Goal: Task Accomplishment & Management: Manage account settings

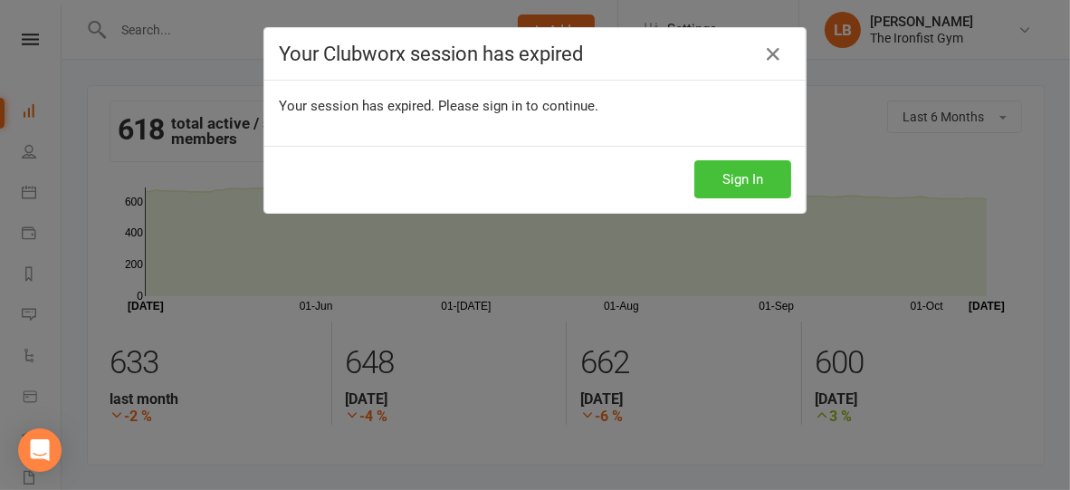
click at [736, 183] on button "Sign In" at bounding box center [742, 179] width 97 height 38
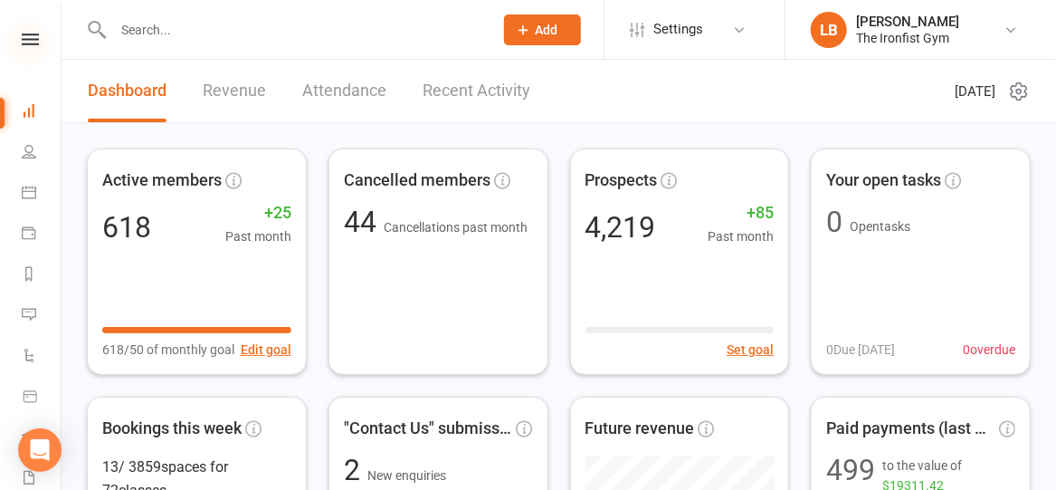
click at [29, 38] on icon at bounding box center [30, 39] width 17 height 12
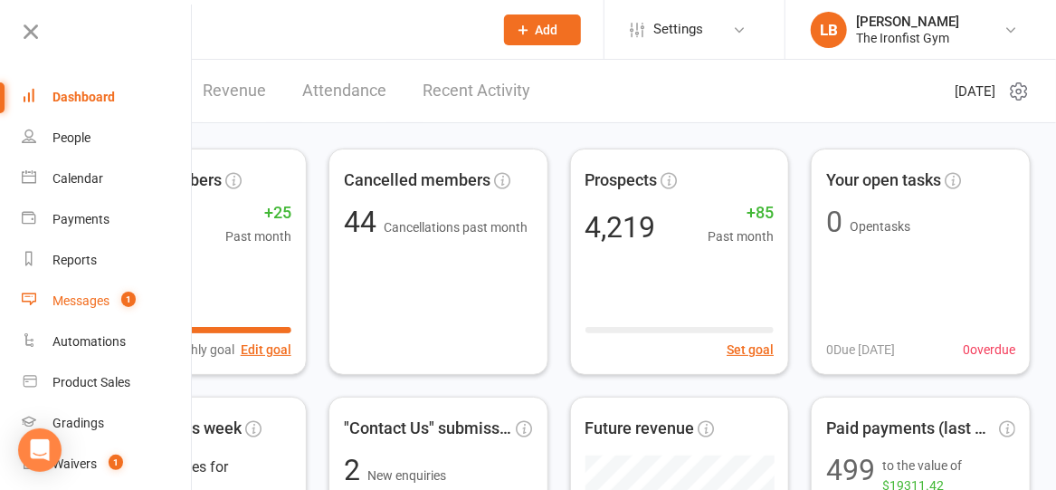
click at [91, 298] on div "Messages" at bounding box center [81, 300] width 57 height 14
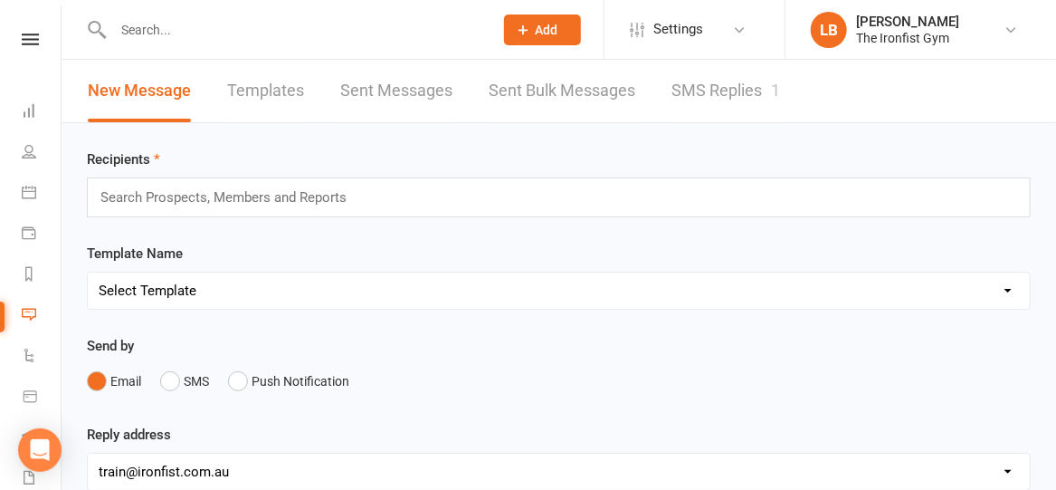
click at [740, 88] on link "SMS Replies 1" at bounding box center [726, 91] width 109 height 62
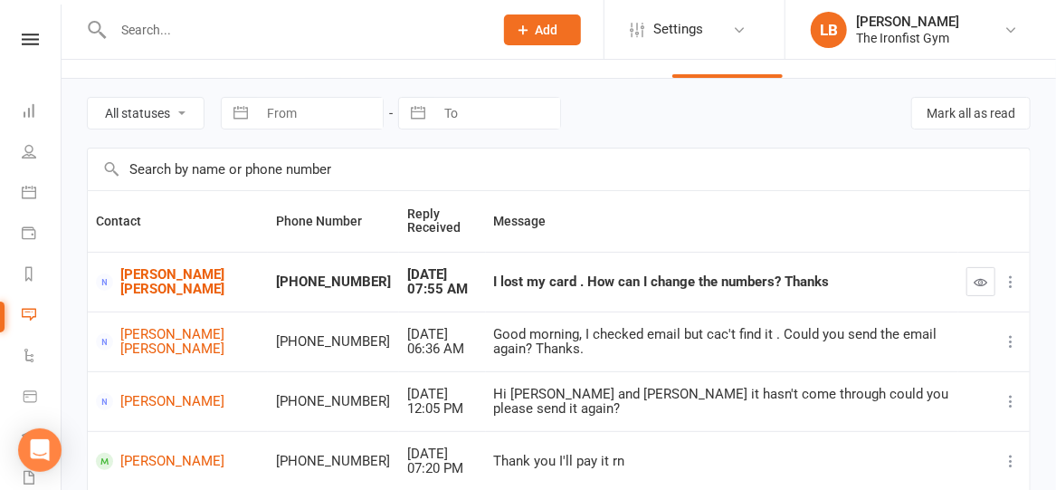
scroll to position [43, 0]
click at [981, 283] on icon "button" at bounding box center [982, 283] width 14 height 14
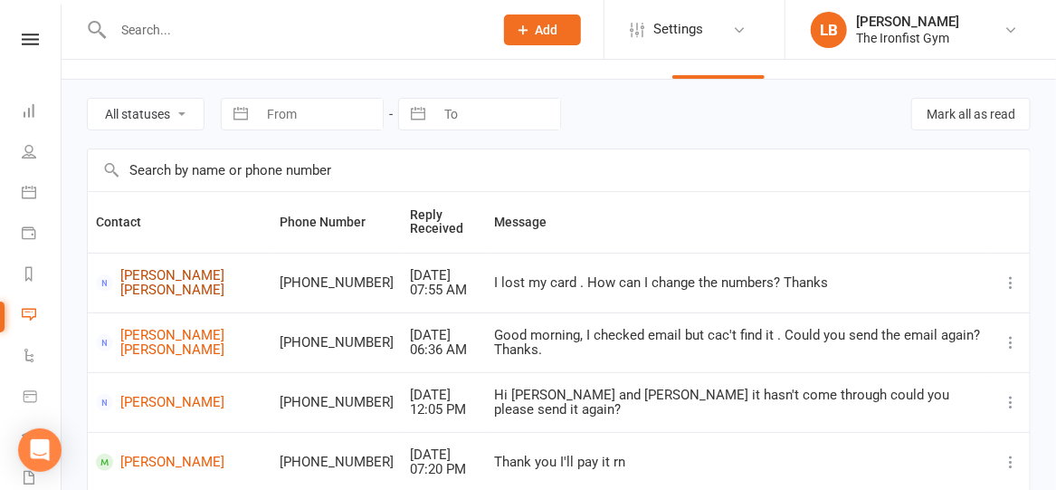
click at [128, 280] on link "Emily Jo" at bounding box center [179, 283] width 167 height 30
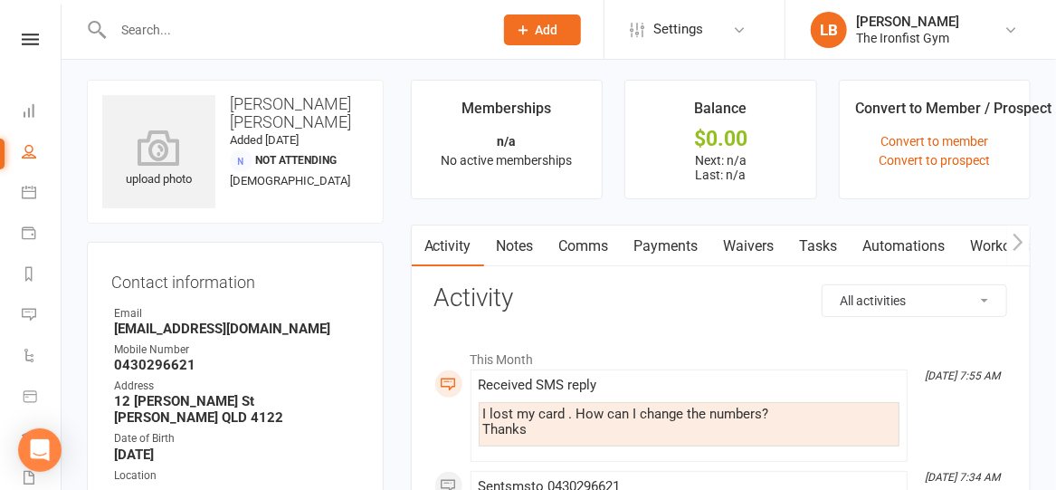
scroll to position [7, 0]
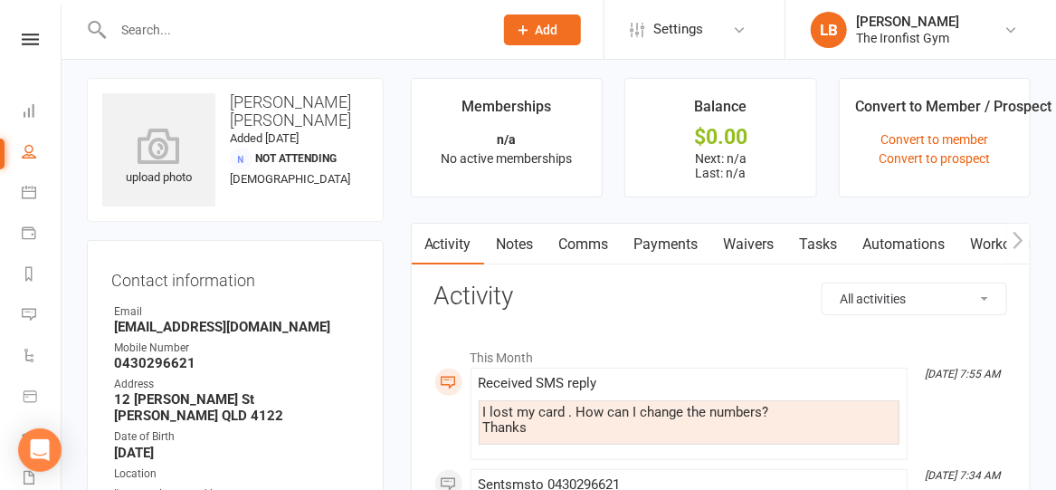
click at [592, 241] on link "Comms" at bounding box center [584, 245] width 75 height 42
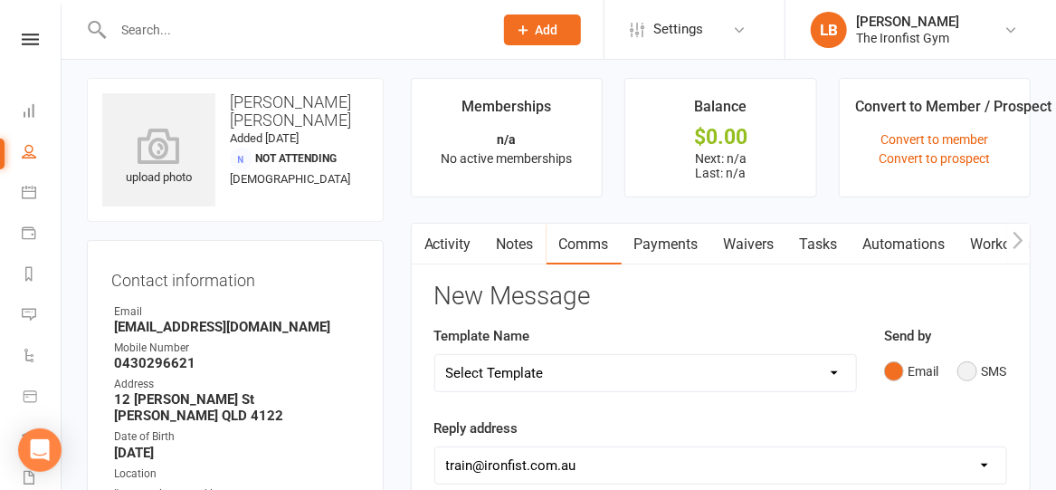
click at [992, 370] on button "SMS" at bounding box center [982, 371] width 49 height 34
click at [752, 459] on p "﻿" at bounding box center [720, 464] width 549 height 22
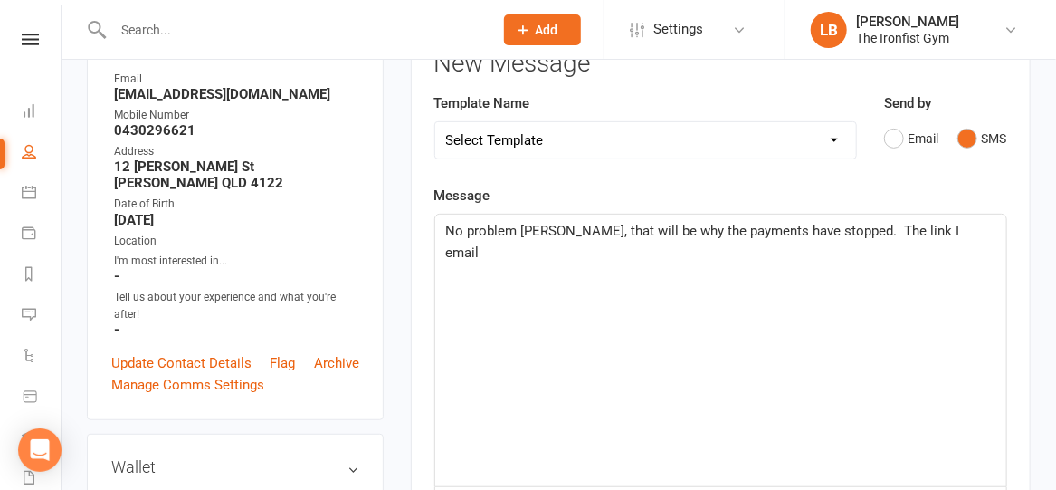
scroll to position [240, 0]
click at [945, 222] on p "No problem Emily, that will be why the payments have stopped. The link I email" at bounding box center [720, 241] width 549 height 43
click at [884, 225] on span "No problem Emily, that will be why the payments have stopped. The link I emaile…" at bounding box center [705, 242] width 518 height 38
click at [676, 244] on p "No problem Emily, that will be why the payments have stopped. The link emailed …" at bounding box center [720, 241] width 549 height 43
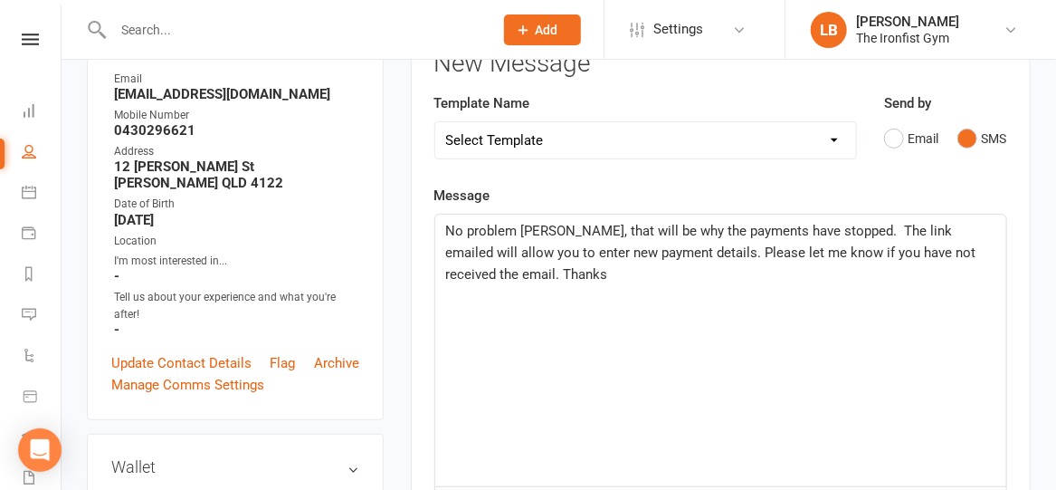
click at [856, 228] on span "No problem Emily, that will be why the payments have stopped. The link emailed …" at bounding box center [713, 253] width 534 height 60
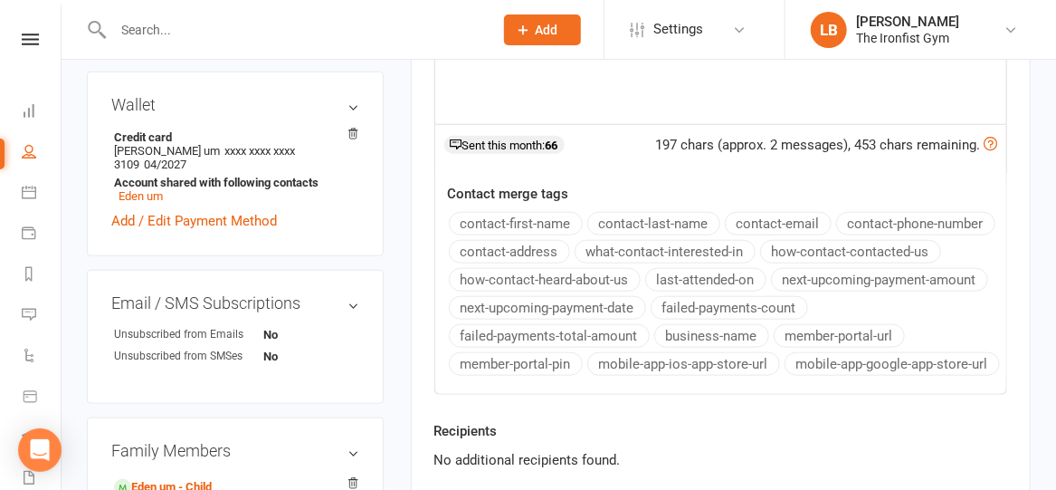
scroll to position [634, 0]
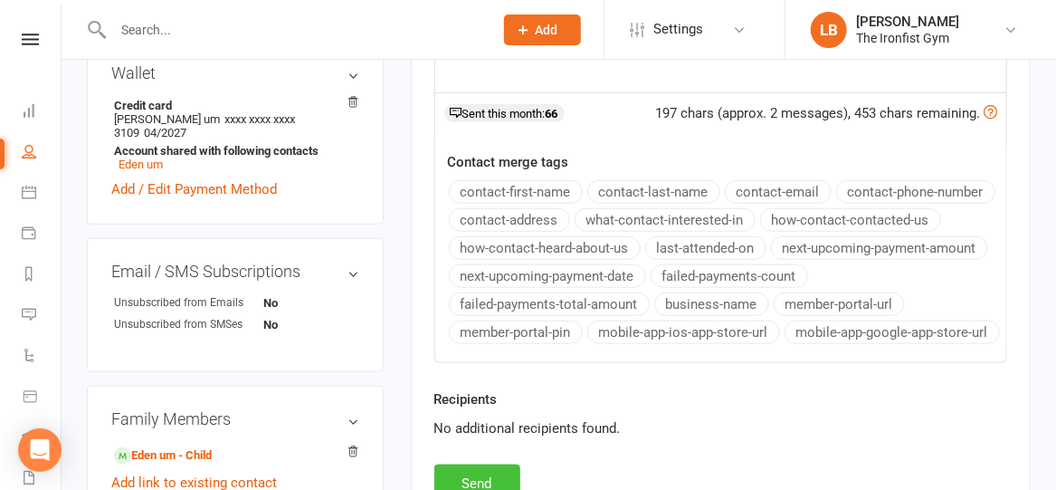
click at [483, 475] on button "Send" at bounding box center [478, 483] width 86 height 38
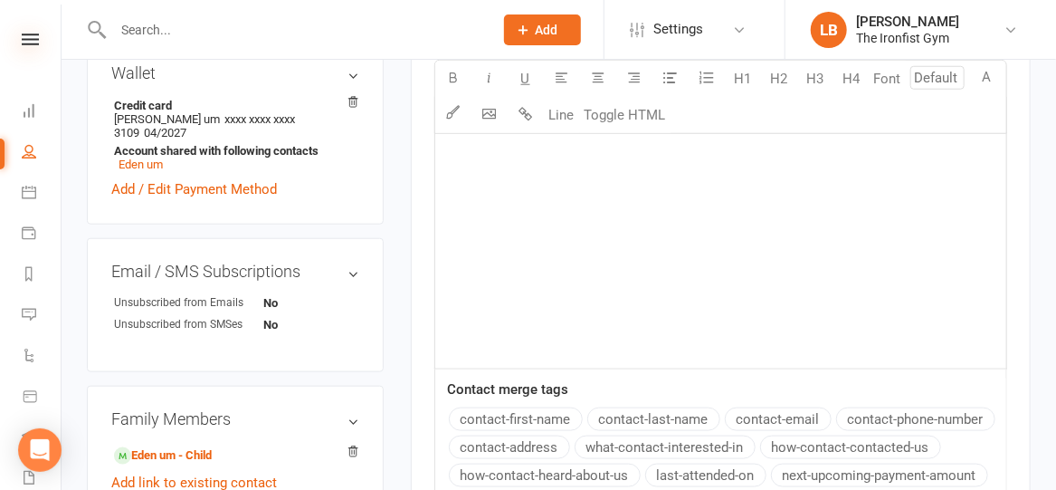
click at [22, 35] on icon at bounding box center [30, 39] width 17 height 12
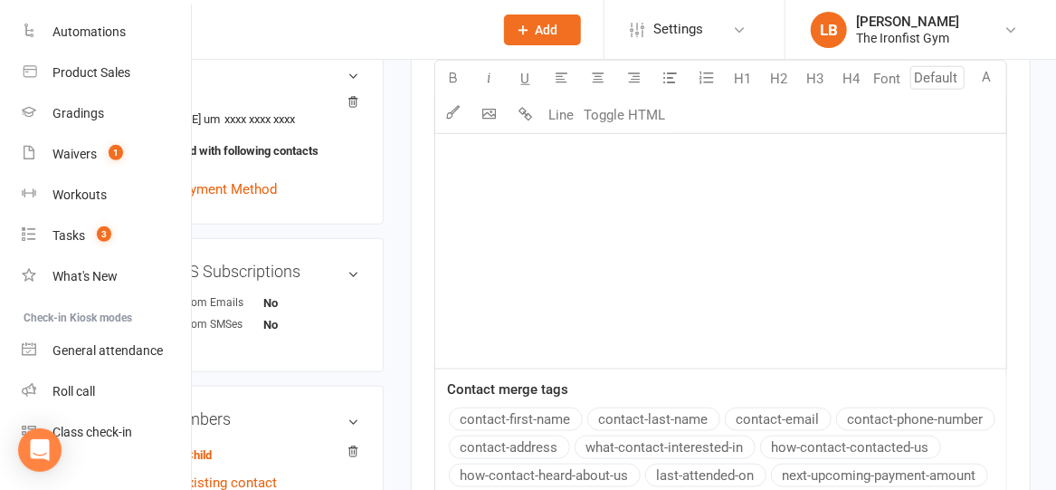
scroll to position [319, 0]
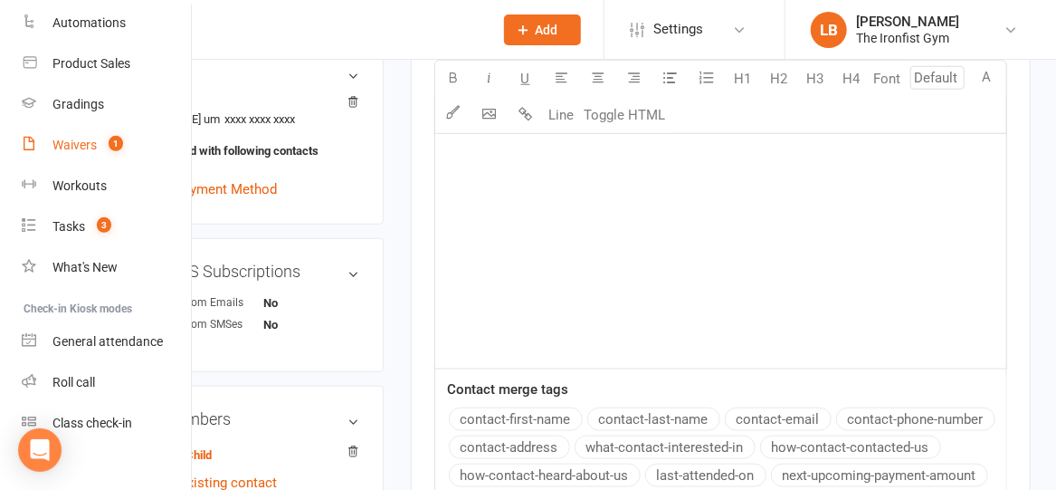
click at [64, 143] on div "Waivers" at bounding box center [75, 145] width 44 height 14
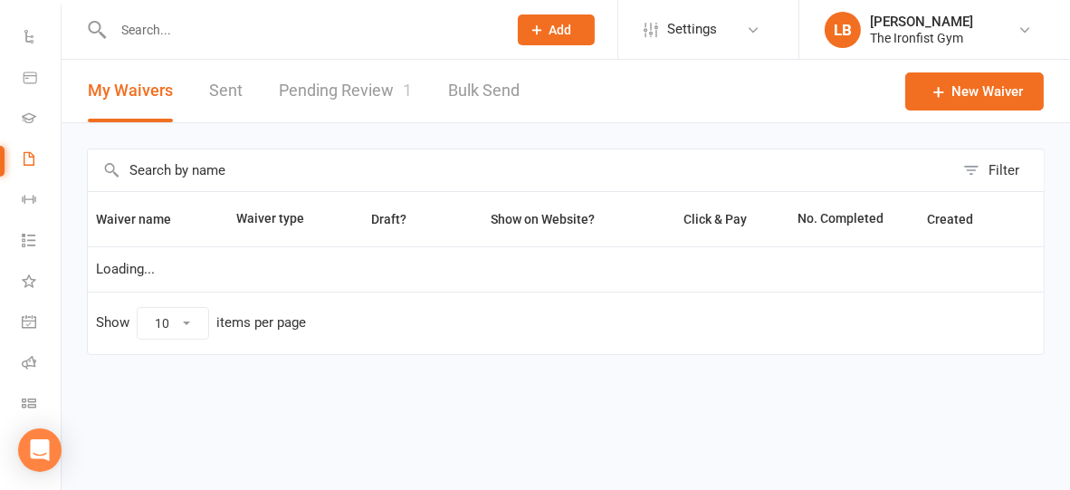
select select "100"
click at [356, 88] on link "Pending Review 1" at bounding box center [345, 91] width 133 height 62
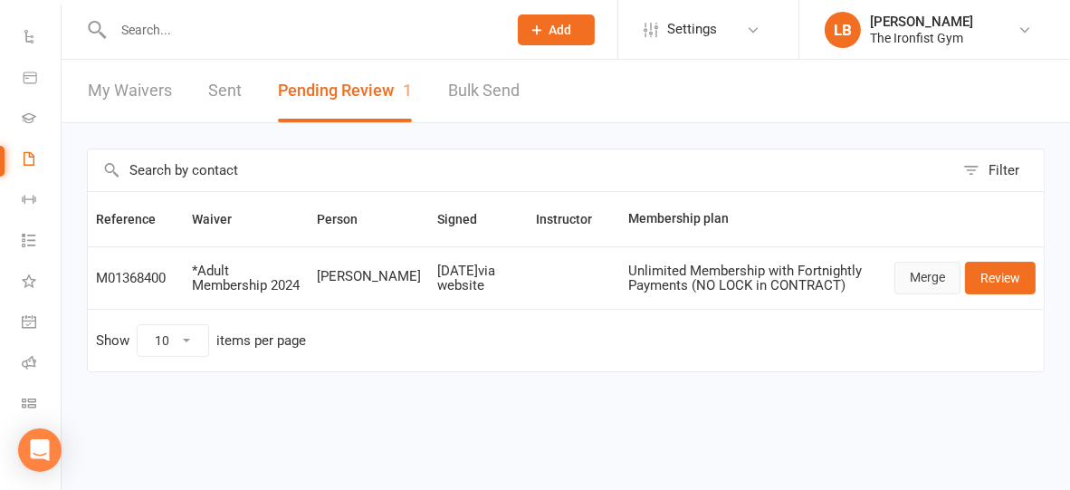
click at [922, 272] on link "Merge" at bounding box center [927, 278] width 66 height 33
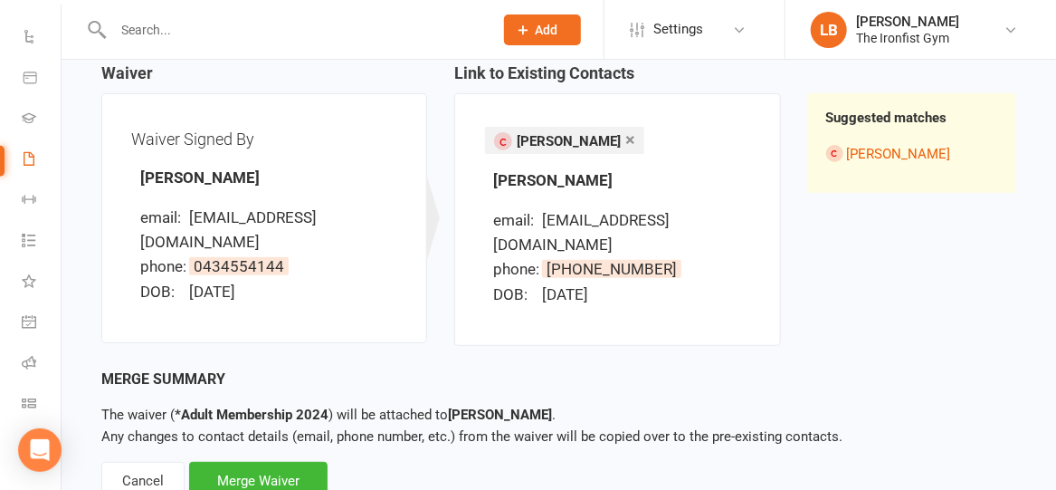
scroll to position [177, 0]
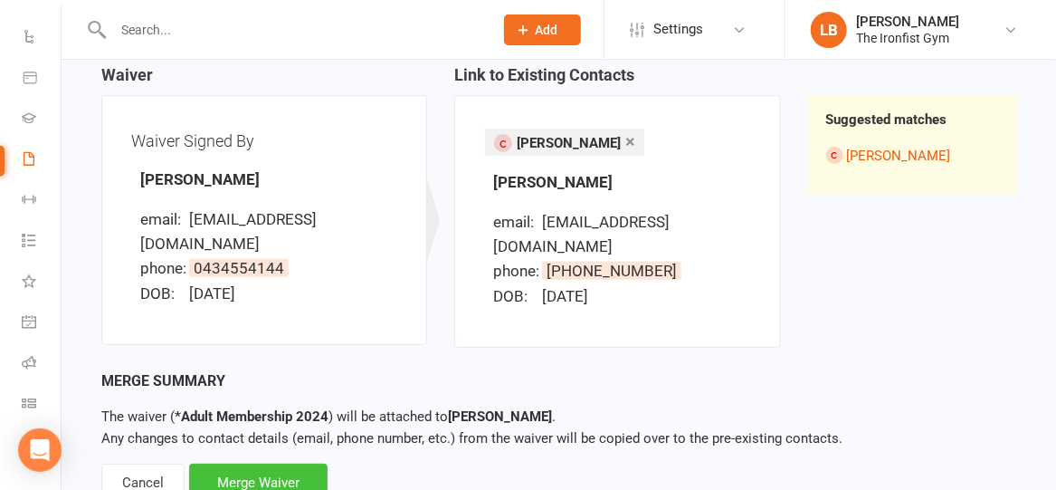
click at [230, 463] on div "Merge Waiver" at bounding box center [258, 482] width 139 height 38
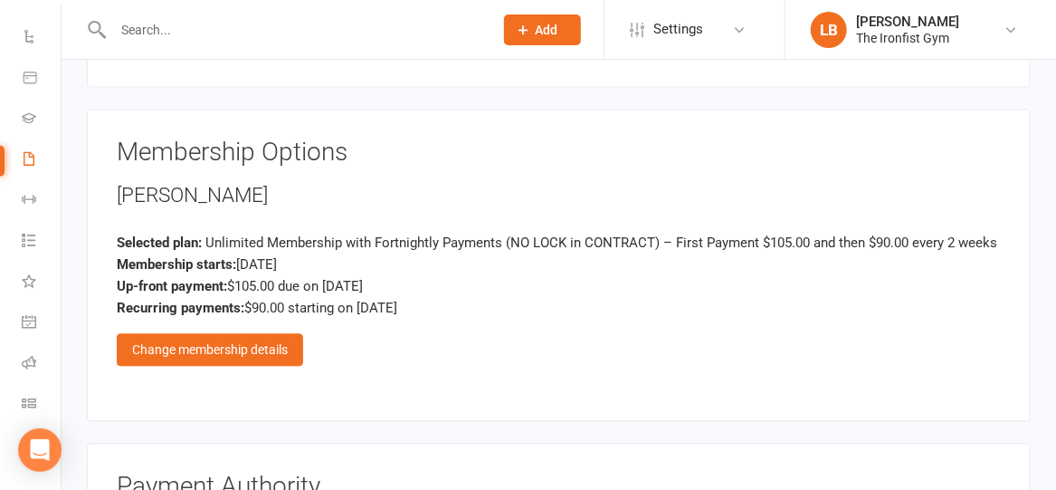
scroll to position [1572, 0]
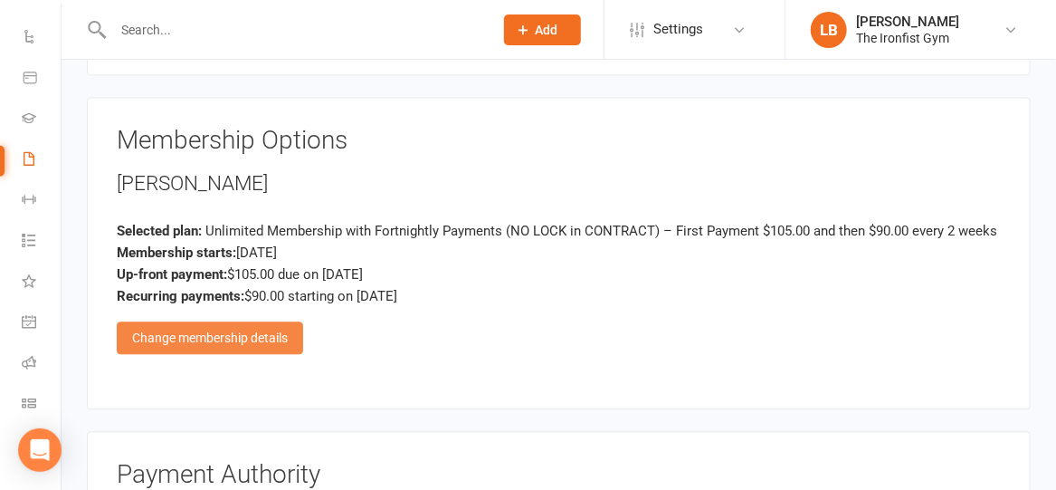
click at [226, 326] on div "Change membership details" at bounding box center [210, 337] width 186 height 33
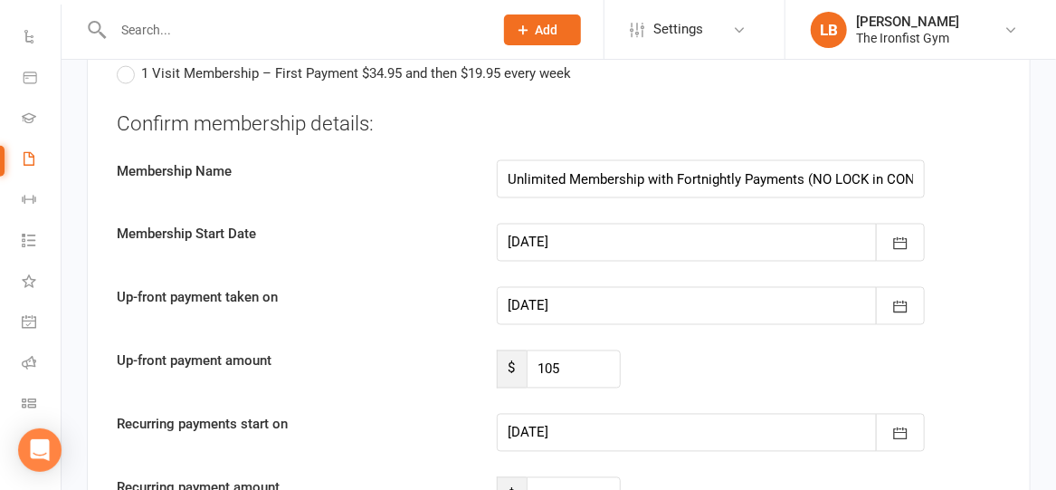
scroll to position [3887, 0]
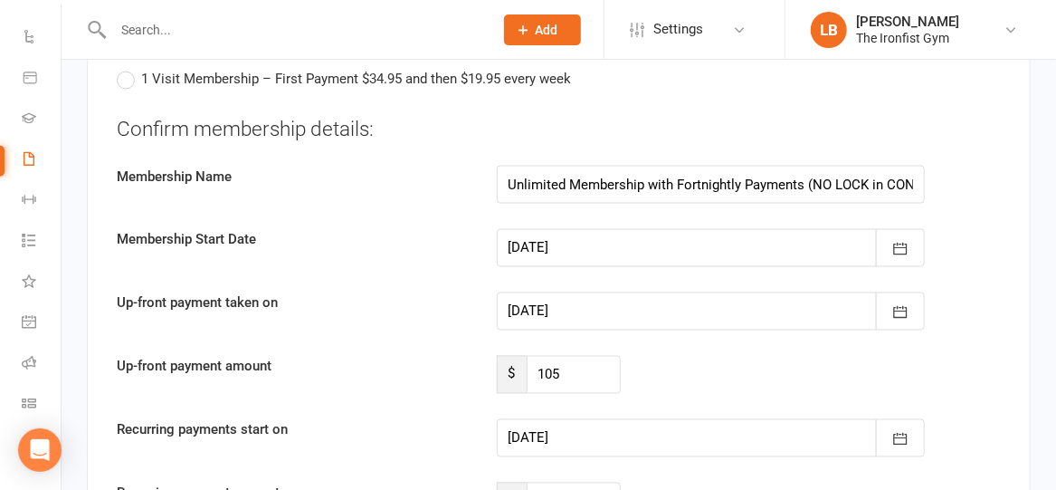
click at [599, 301] on div at bounding box center [711, 311] width 429 height 38
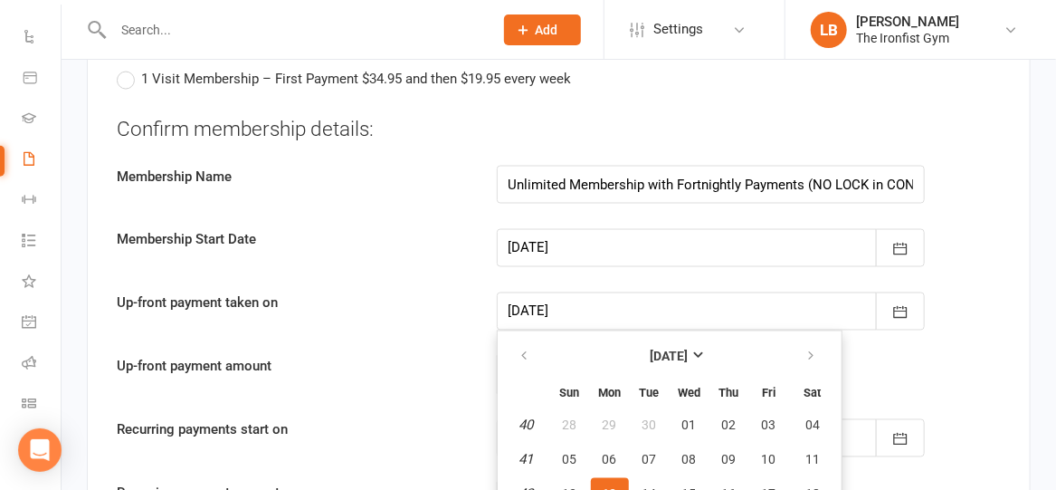
scroll to position [3998, 0]
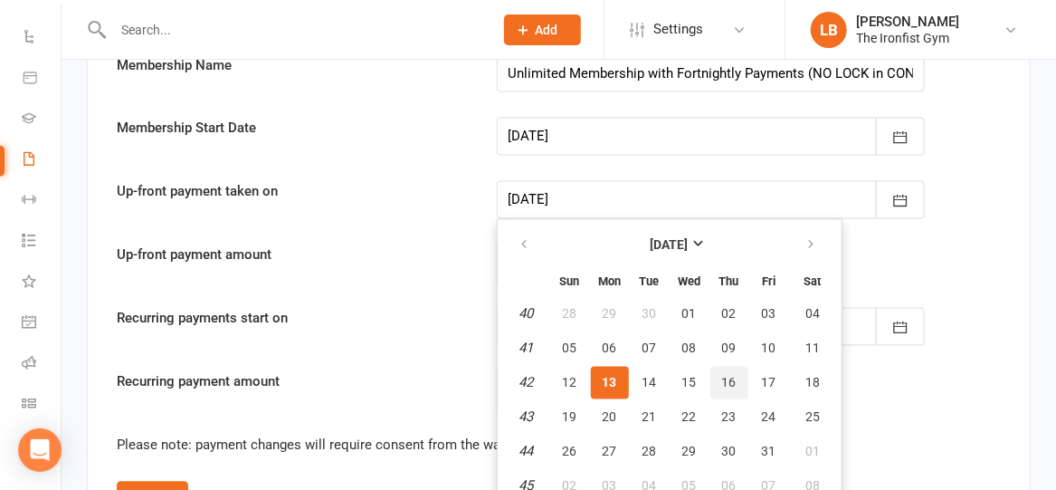
click at [729, 376] on span "16" at bounding box center [729, 383] width 14 height 14
type input "16 Oct 2025"
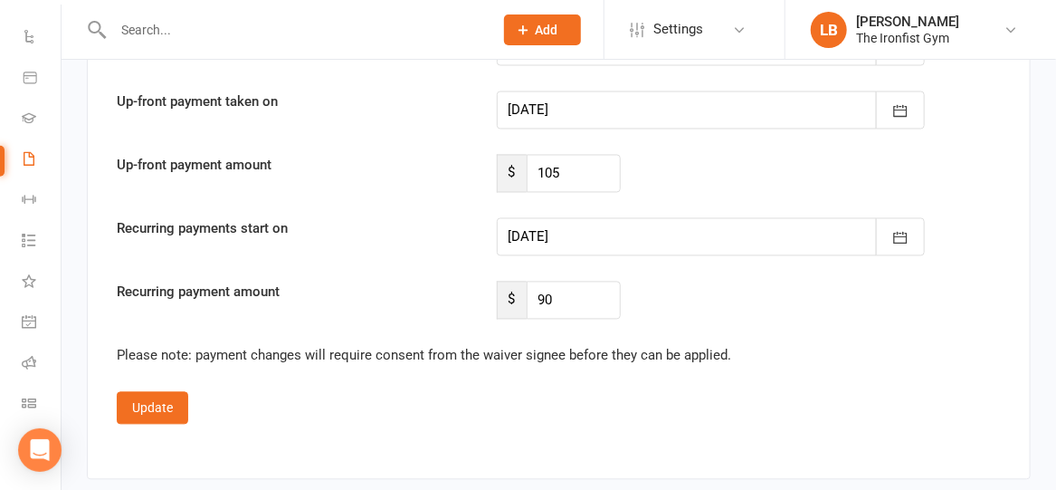
scroll to position [4101, 0]
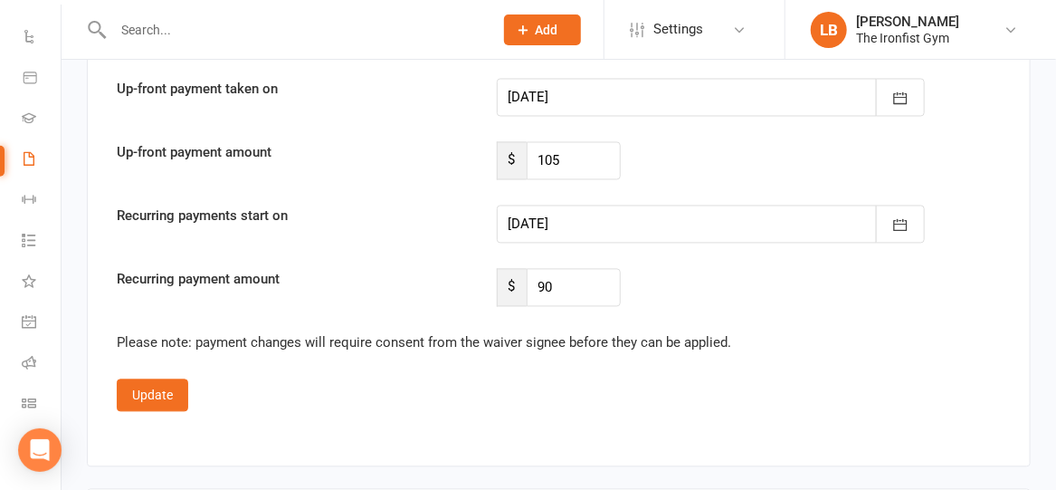
click at [701, 205] on div at bounding box center [711, 224] width 429 height 38
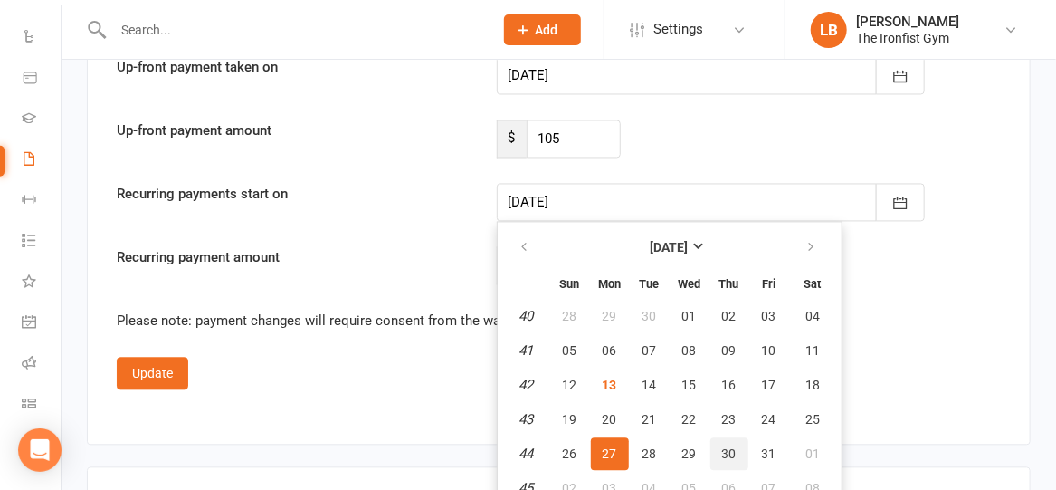
click at [735, 438] on button "30" at bounding box center [730, 453] width 38 height 33
type input "30 Oct 2025"
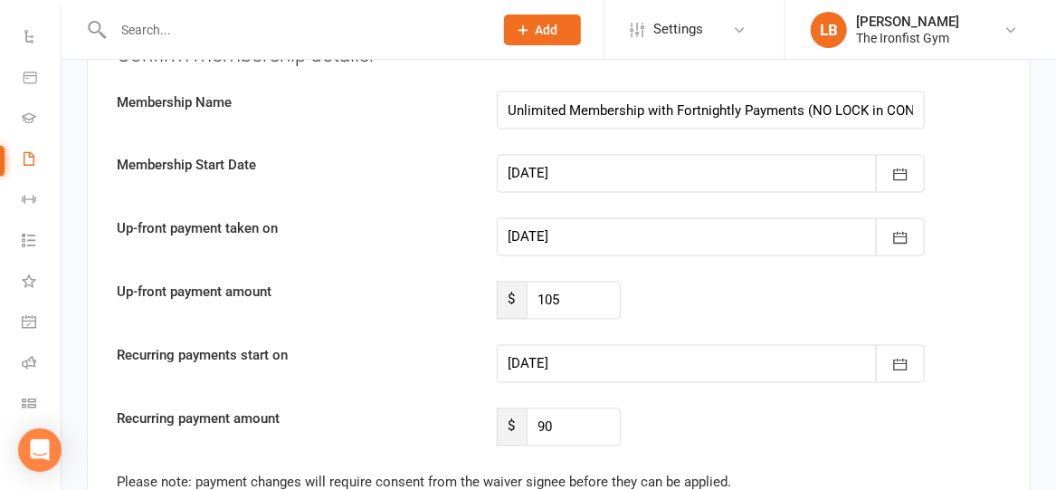
scroll to position [4231, 0]
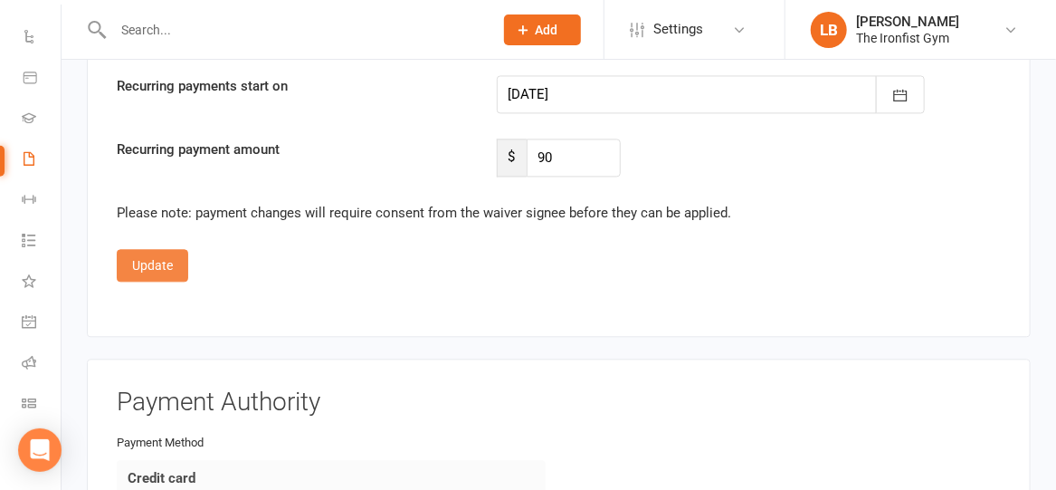
click at [143, 249] on button "Update" at bounding box center [153, 265] width 72 height 33
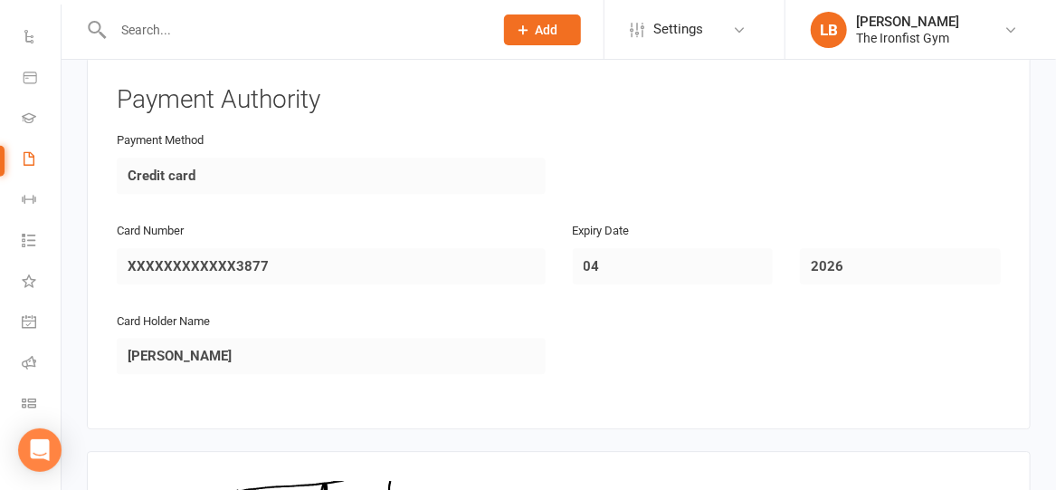
scroll to position [2237, 0]
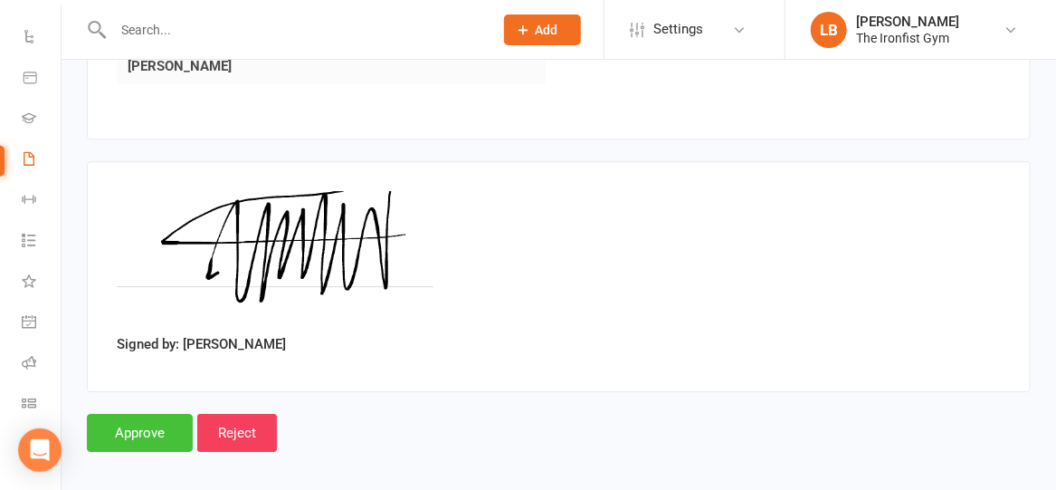
click at [123, 418] on input "Approve" at bounding box center [140, 433] width 106 height 38
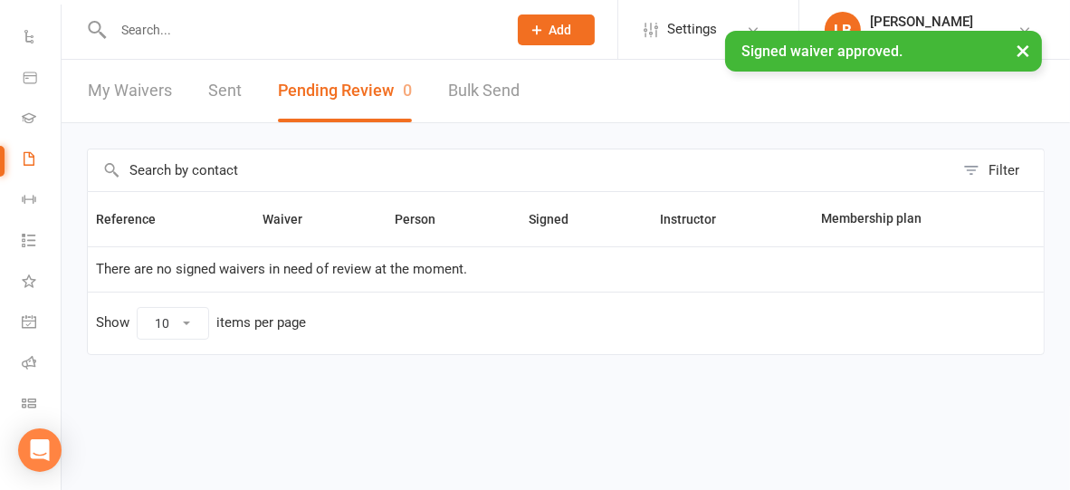
click at [161, 31] on div "× Signed waiver approved." at bounding box center [523, 31] width 1046 height 0
click at [147, 26] on input "text" at bounding box center [301, 29] width 387 height 25
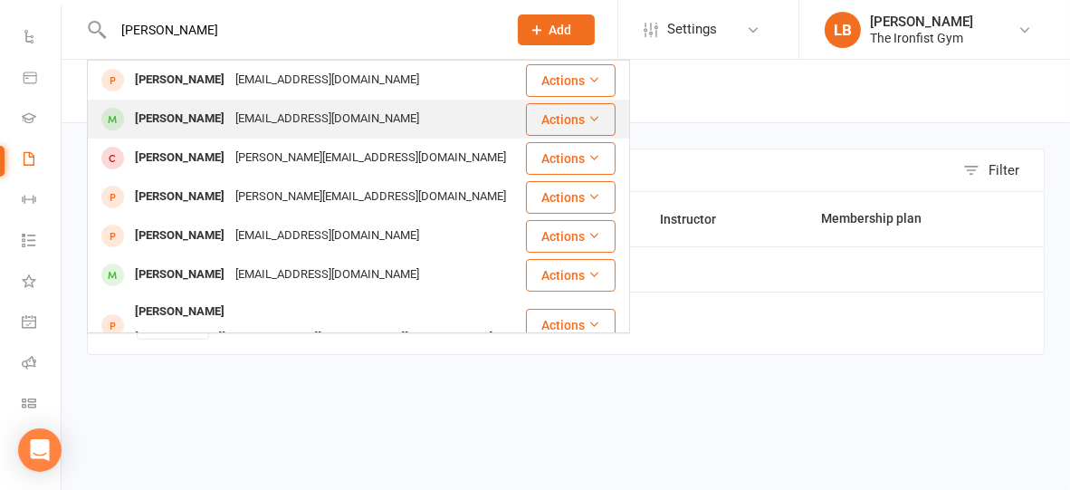
type input "nicholas wh"
click at [148, 115] on div "Nicholas Whitford" at bounding box center [179, 119] width 100 height 26
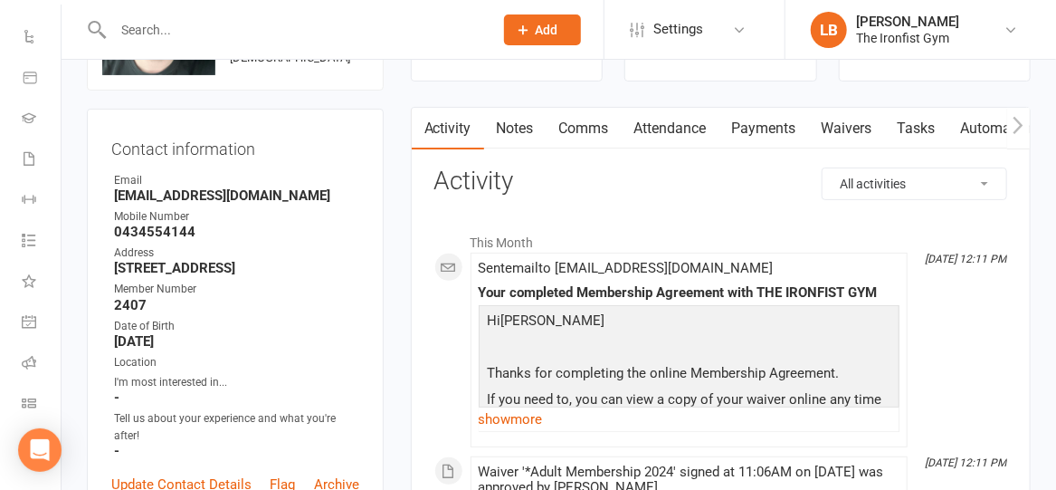
scroll to position [133, 0]
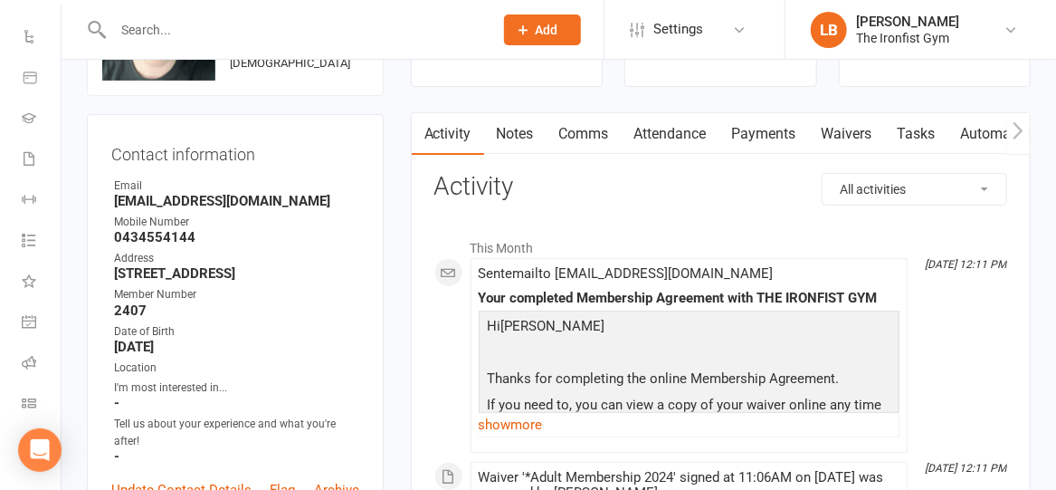
click at [593, 125] on link "Comms" at bounding box center [584, 134] width 75 height 42
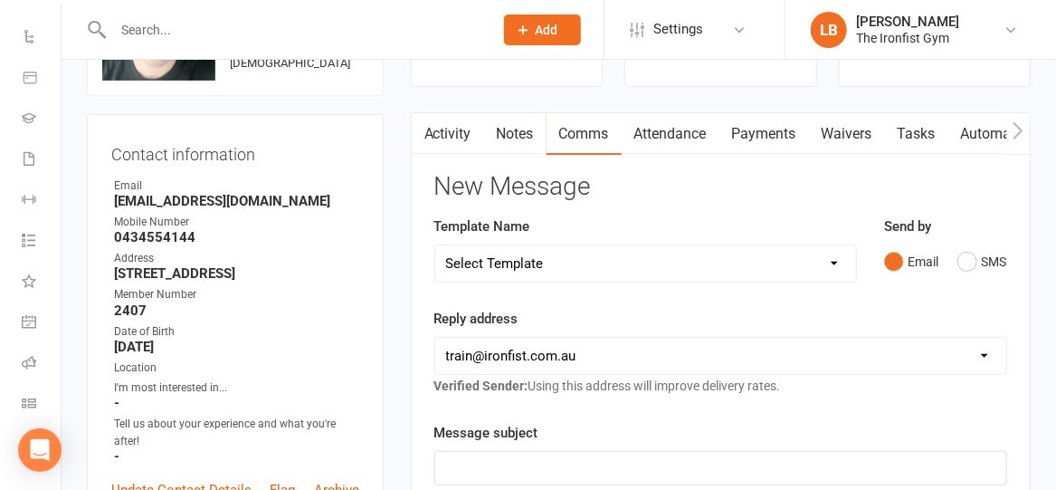
click at [578, 263] on select "Select Template [SMS] Grading Fee owing [SMS] Balance Owing - Catch up [SMS] Ex…" at bounding box center [645, 263] width 421 height 36
select select "16"
click at [435, 245] on select "Select Template [SMS] Grading Fee owing [SMS] Balance Owing - Catch up [SMS] Ex…" at bounding box center [645, 263] width 421 height 36
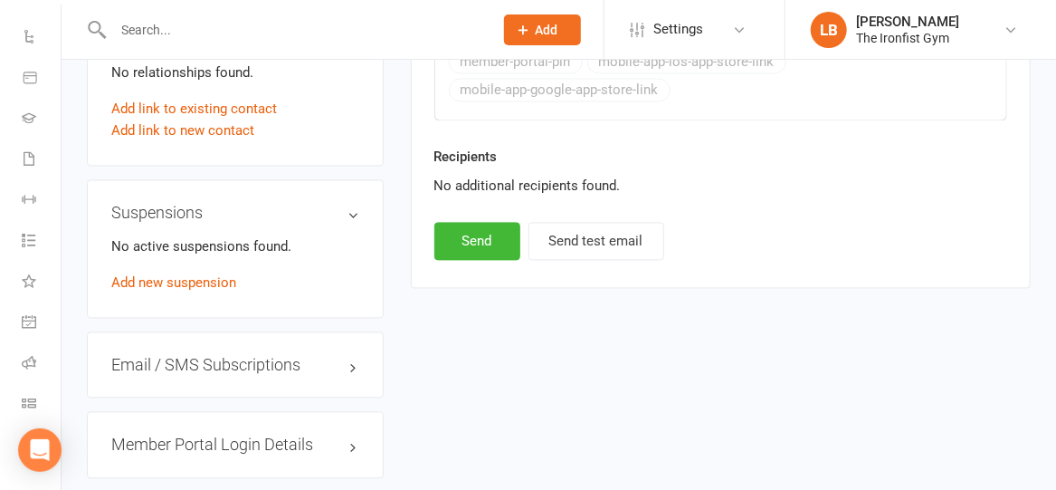
scroll to position [1376, 0]
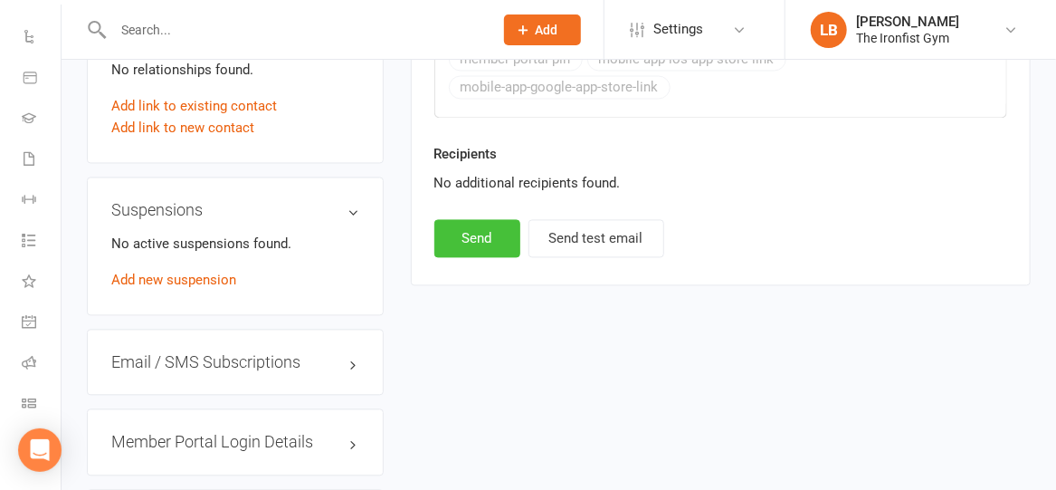
click at [457, 228] on button "Send" at bounding box center [478, 238] width 86 height 38
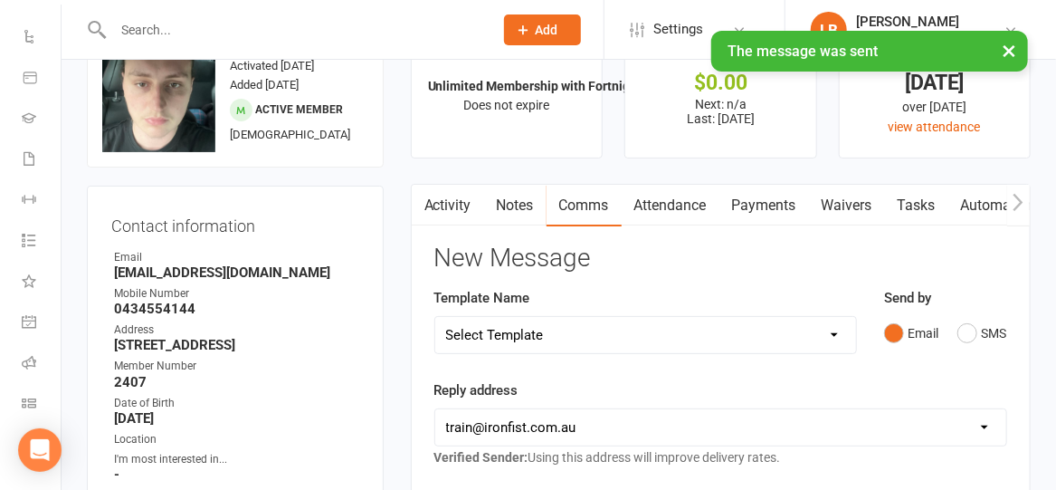
scroll to position [62, 0]
click at [970, 337] on button "SMS" at bounding box center [982, 333] width 49 height 34
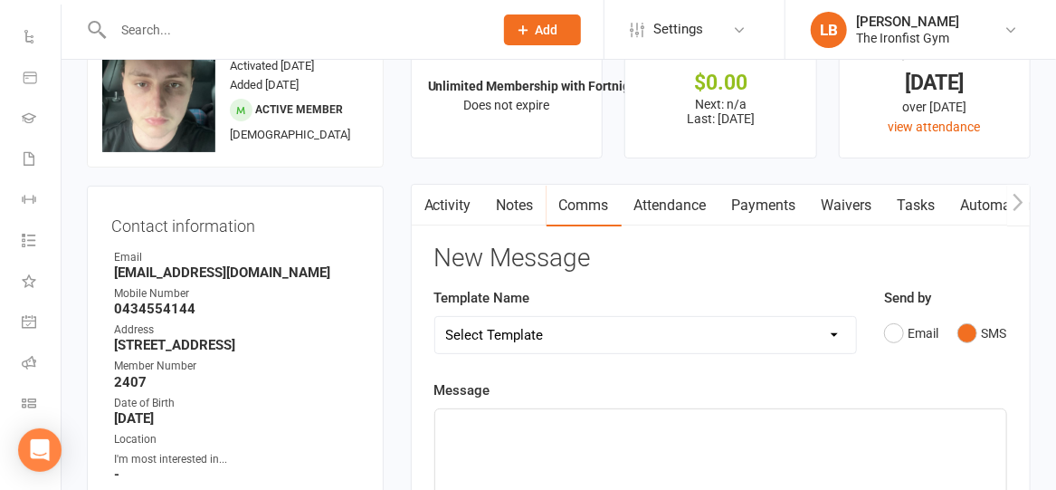
click at [689, 324] on select "Select Template [SMS] Grading Fee owing [SMS] Balance Owing - Catch up [SMS] Ex…" at bounding box center [645, 335] width 421 height 36
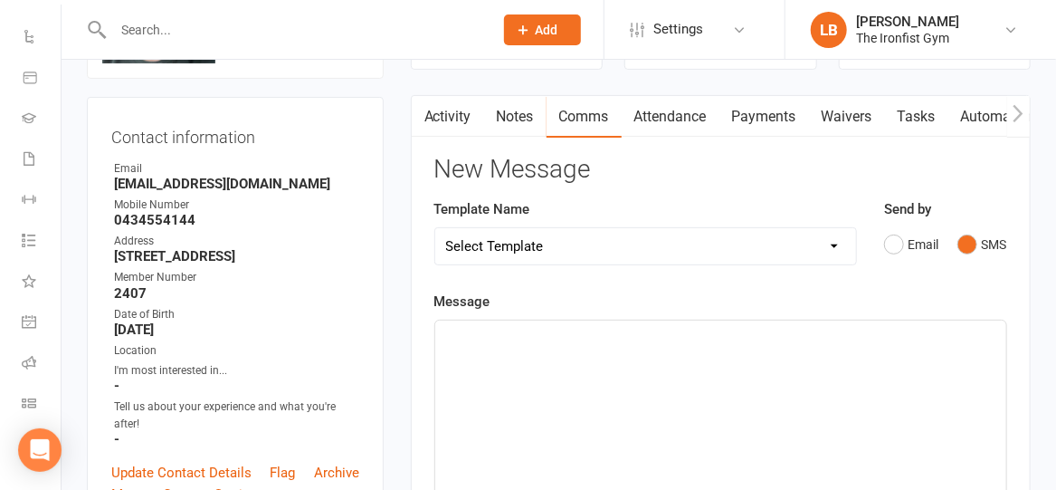
scroll to position [172, 0]
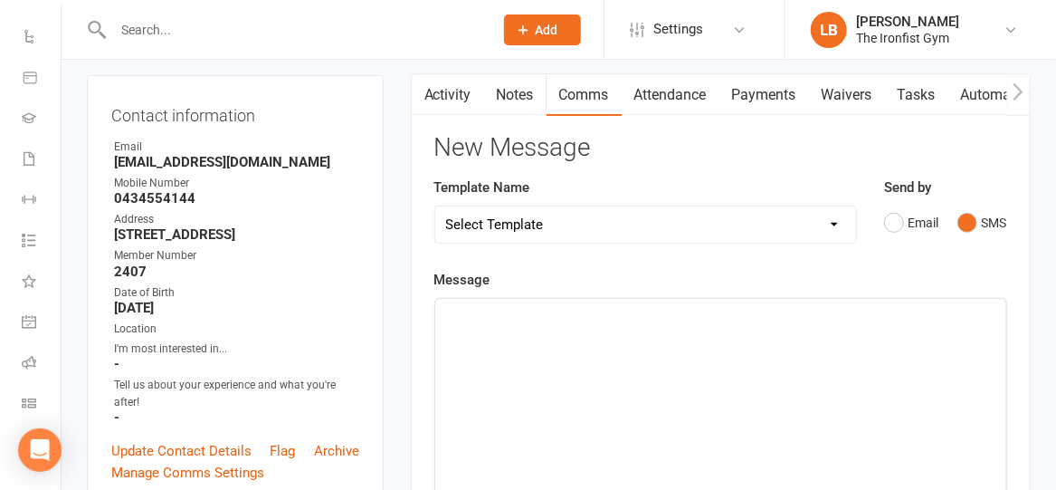
click at [615, 221] on select "Select Template [SMS] Grading Fee owing [SMS] Balance Owing - Catch up [SMS] Ex…" at bounding box center [645, 224] width 421 height 36
select select "17"
click at [435, 206] on select "Select Template [SMS] Grading Fee owing [SMS] Balance Owing - Catch up [SMS] Ex…" at bounding box center [645, 224] width 421 height 36
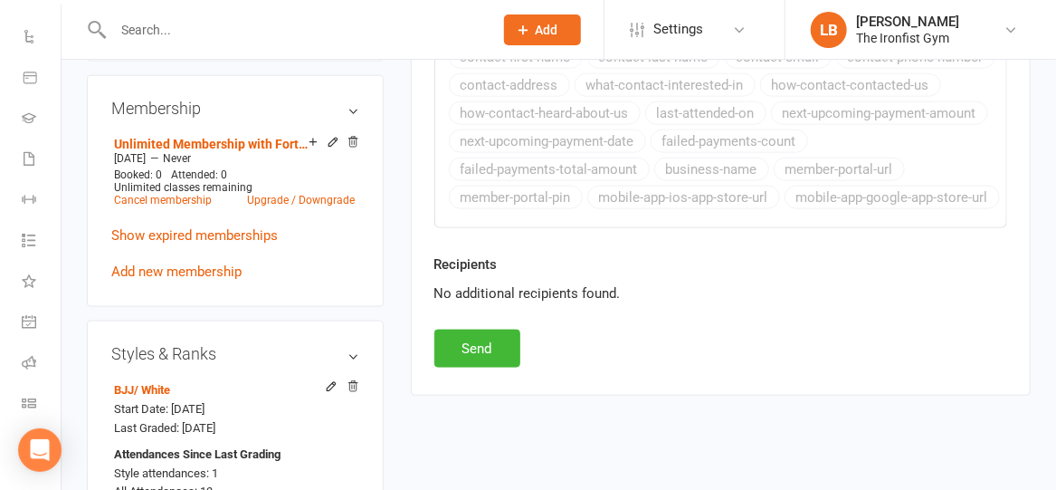
scroll to position [860, 0]
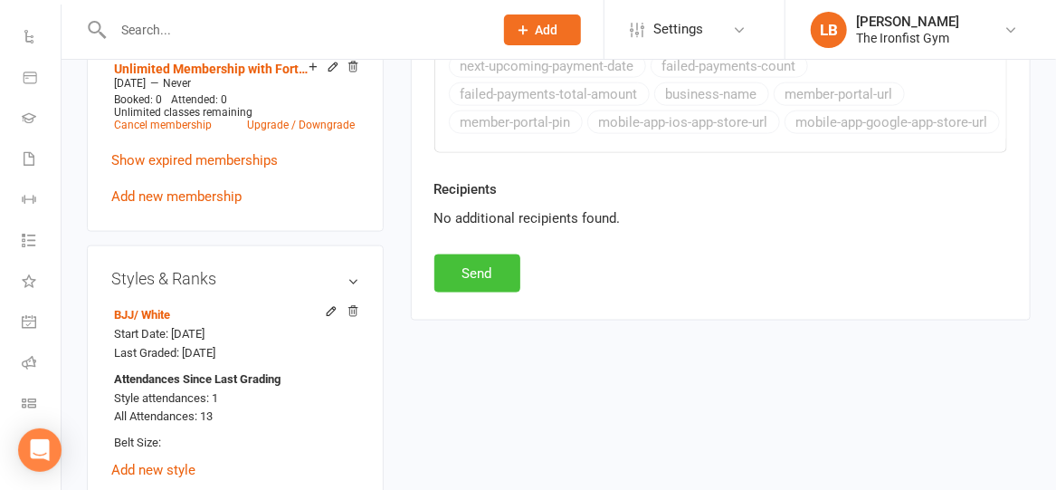
click at [469, 267] on button "Send" at bounding box center [478, 273] width 86 height 38
select select
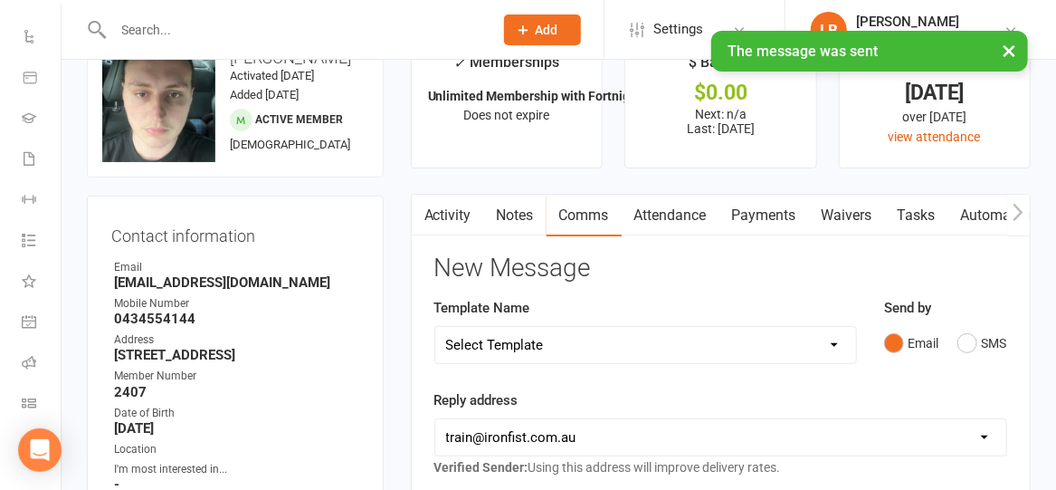
scroll to position [0, 0]
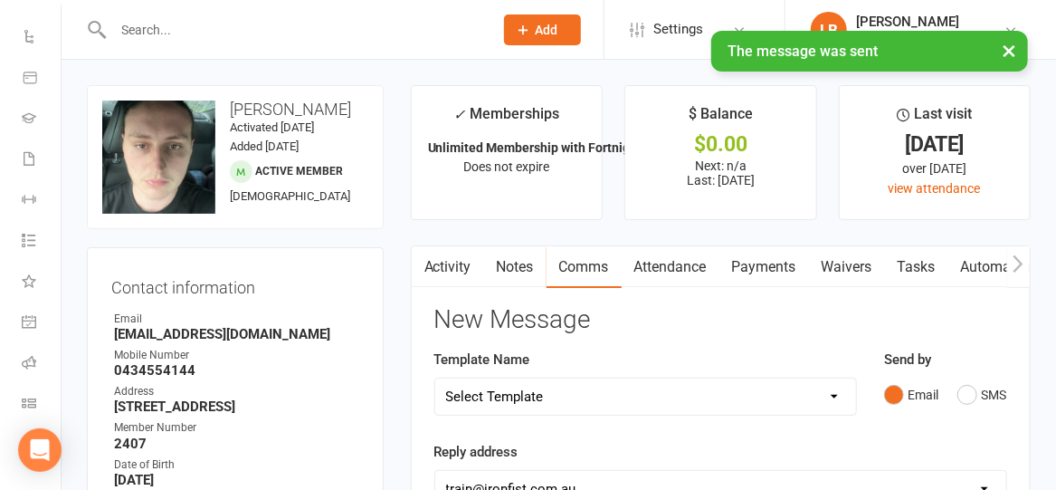
click at [760, 263] on link "Payments" at bounding box center [765, 267] width 90 height 42
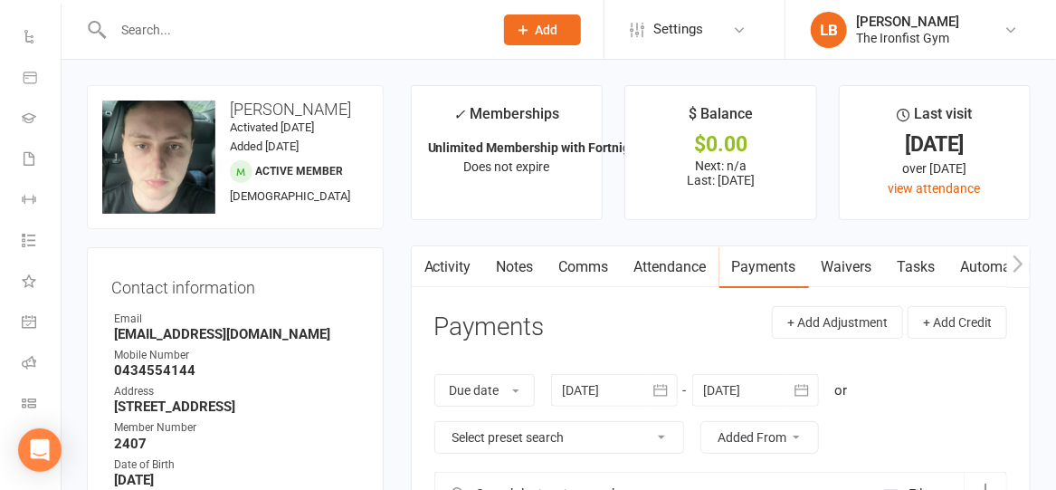
click at [183, 31] on input "text" at bounding box center [294, 29] width 373 height 25
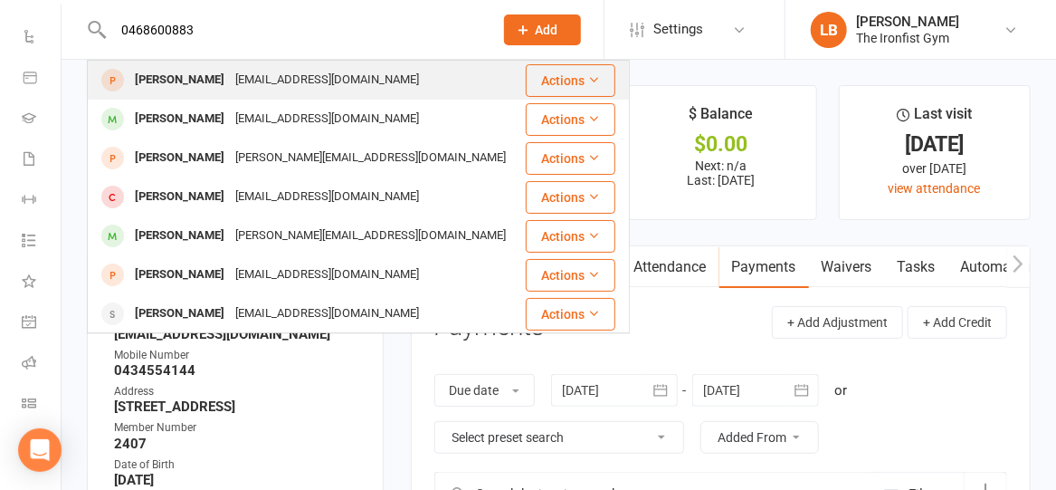
type input "0468600883"
click at [199, 83] on div "Cameron Faulkner" at bounding box center [179, 80] width 100 height 26
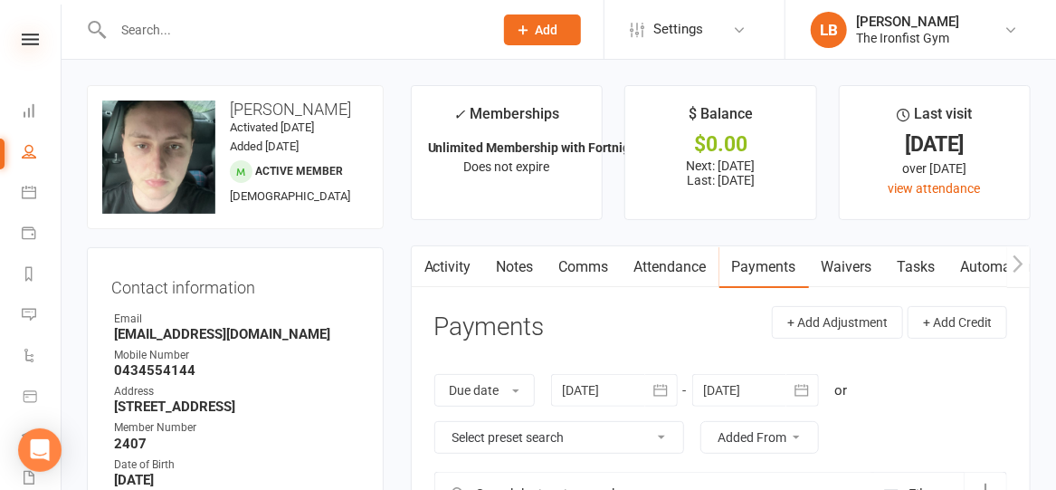
click at [24, 41] on icon at bounding box center [30, 39] width 17 height 12
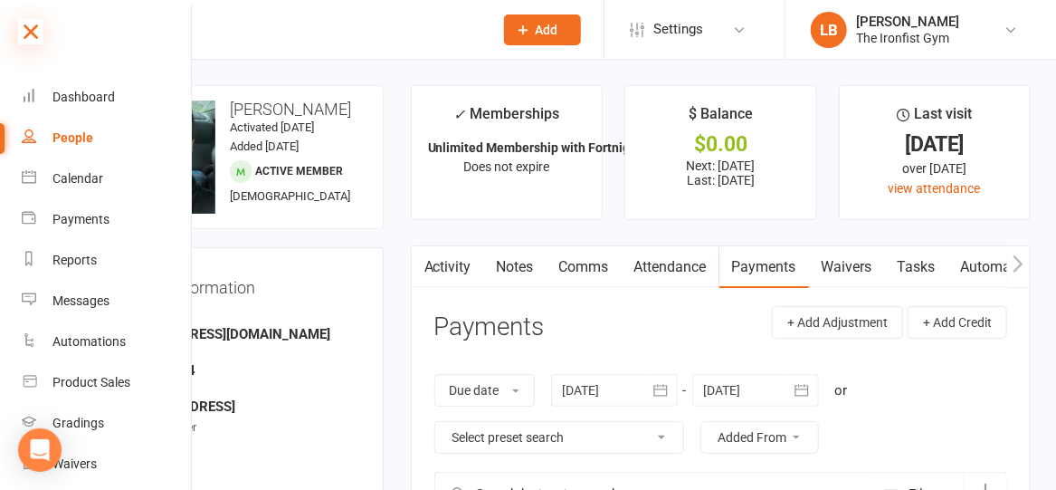
click at [24, 34] on icon at bounding box center [30, 31] width 25 height 25
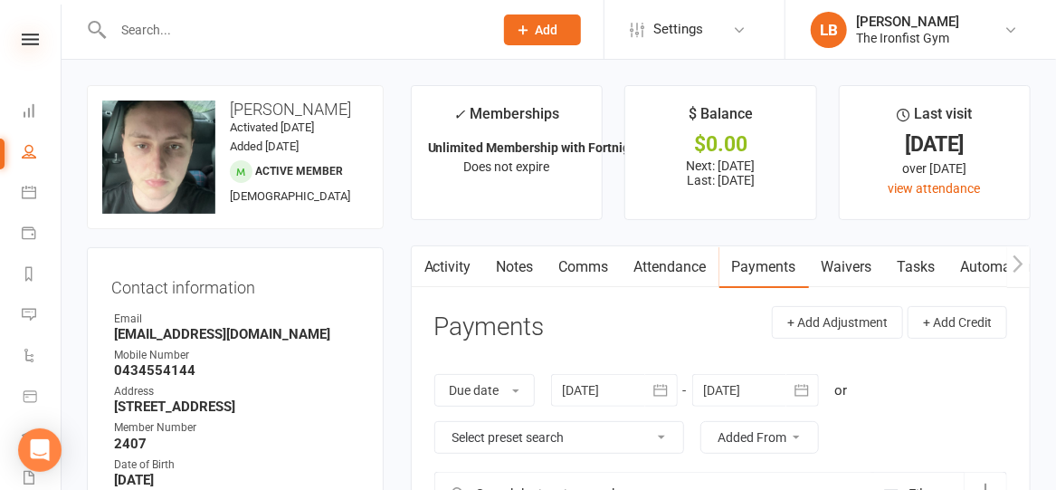
click at [22, 38] on icon at bounding box center [30, 39] width 17 height 12
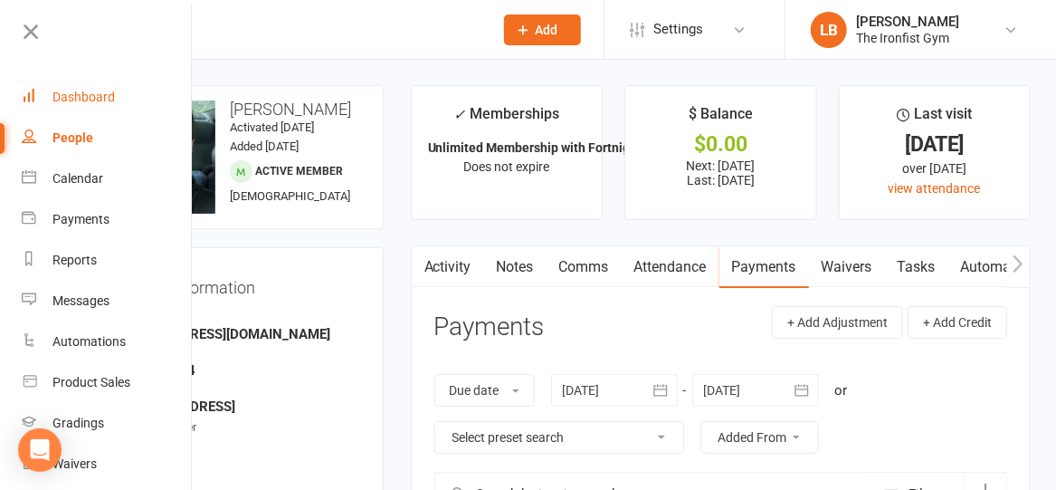
click at [67, 91] on div "Dashboard" at bounding box center [84, 97] width 62 height 14
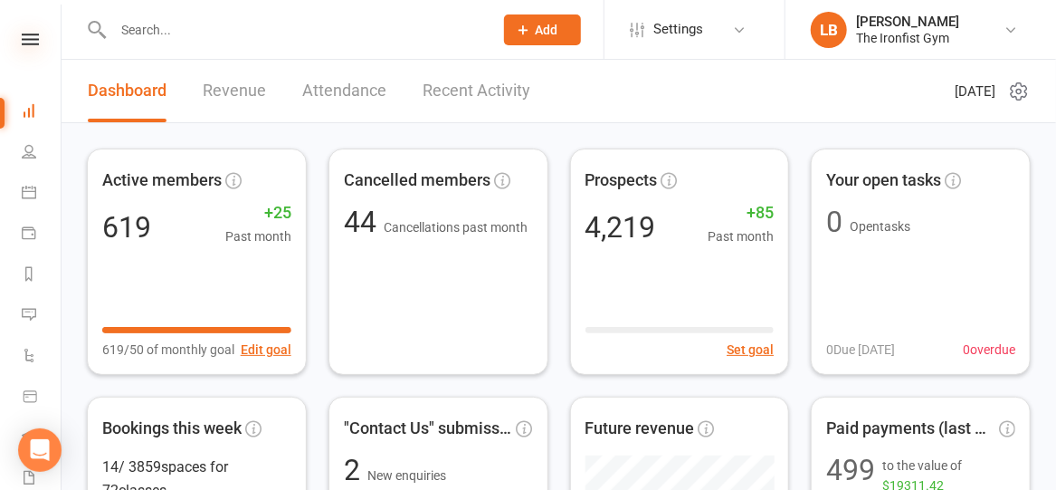
click at [22, 38] on icon at bounding box center [30, 39] width 17 height 12
click at [25, 42] on icon at bounding box center [30, 39] width 17 height 12
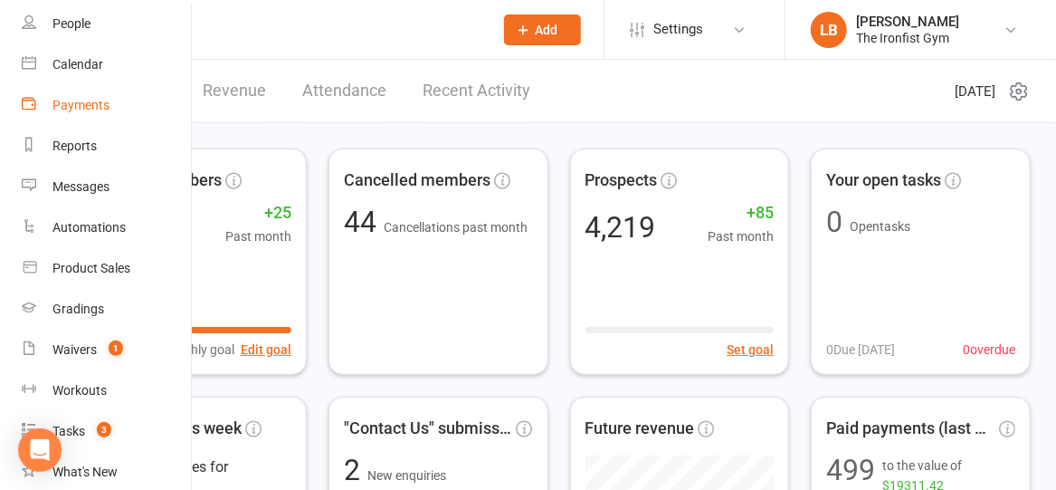
scroll to position [124, 0]
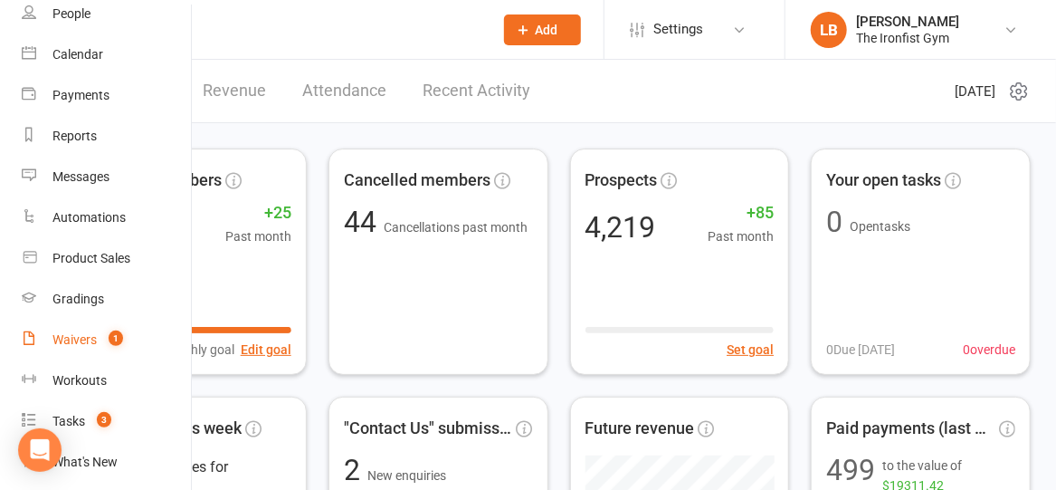
click at [81, 336] on div "Waivers" at bounding box center [75, 339] width 44 height 14
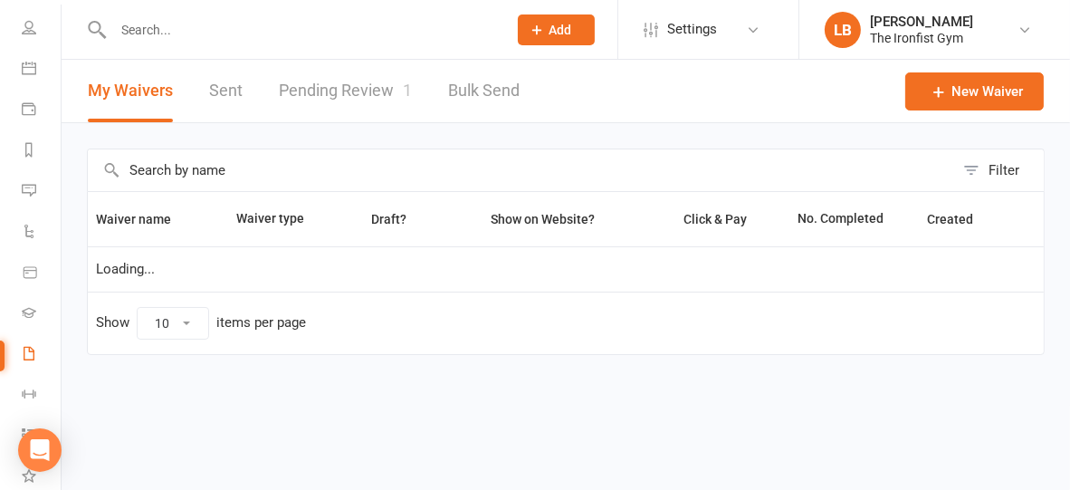
select select "100"
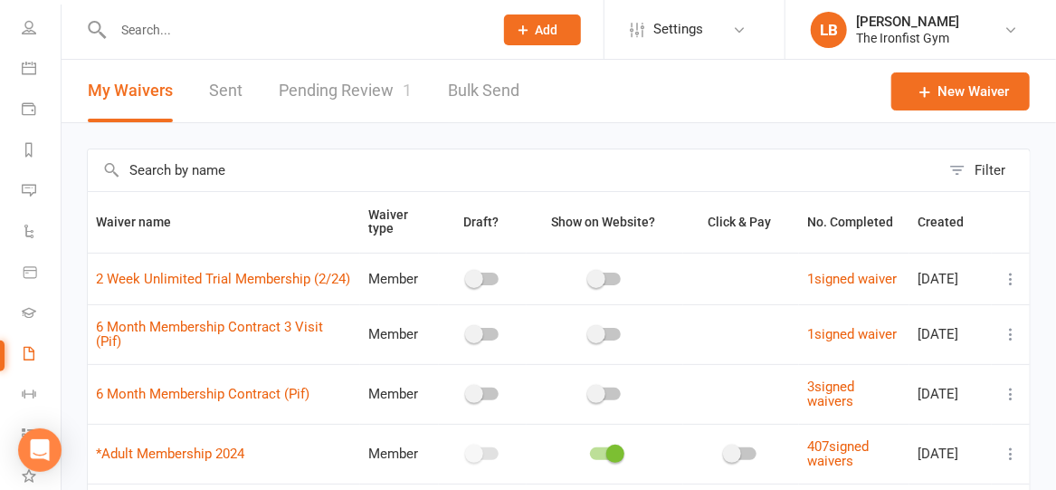
click at [346, 94] on link "Pending Review 1" at bounding box center [345, 91] width 133 height 62
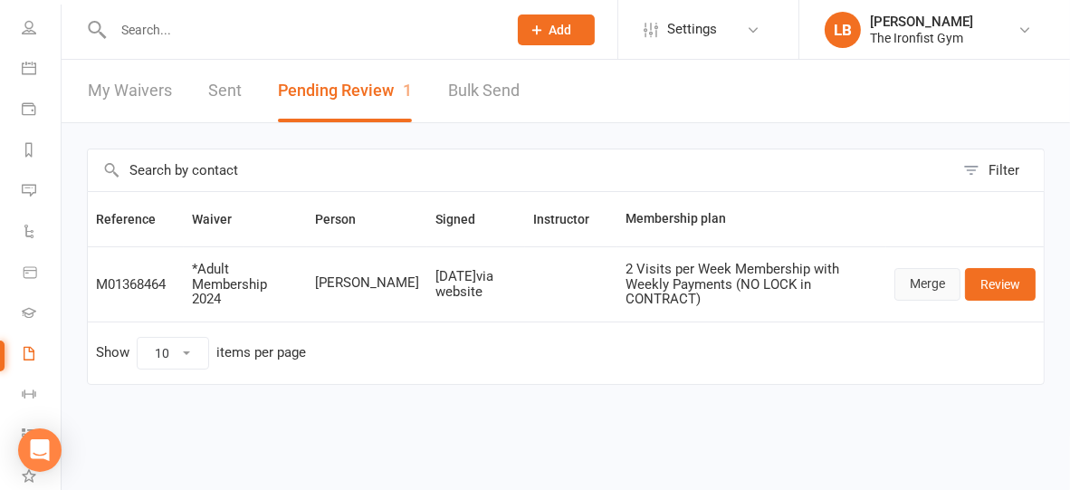
click at [932, 277] on link "Merge" at bounding box center [927, 284] width 66 height 33
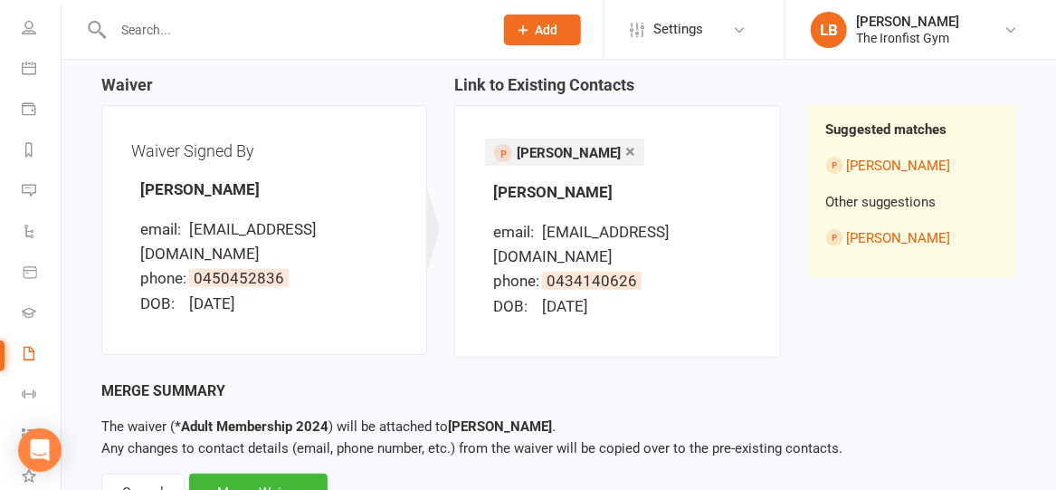
scroll to position [243, 0]
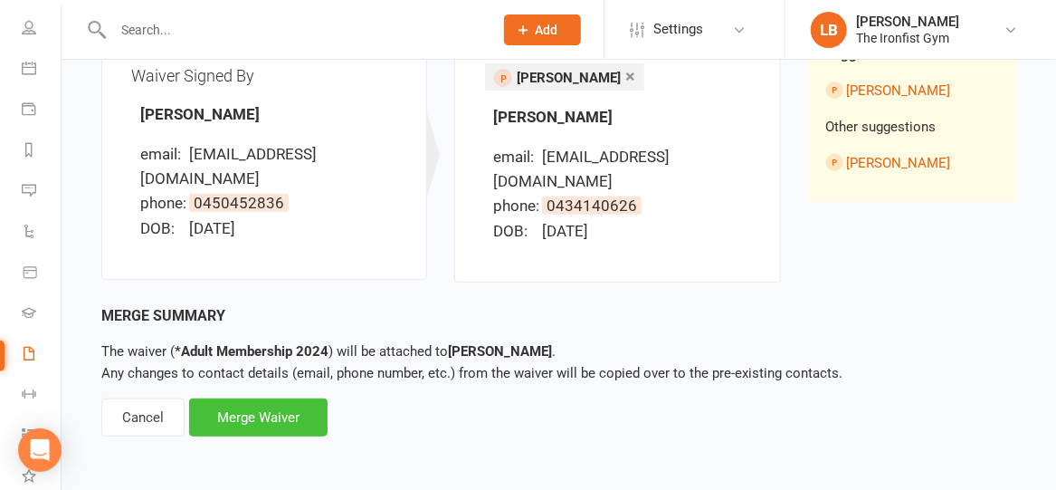
click at [266, 422] on div "Merge Waiver" at bounding box center [258, 417] width 139 height 38
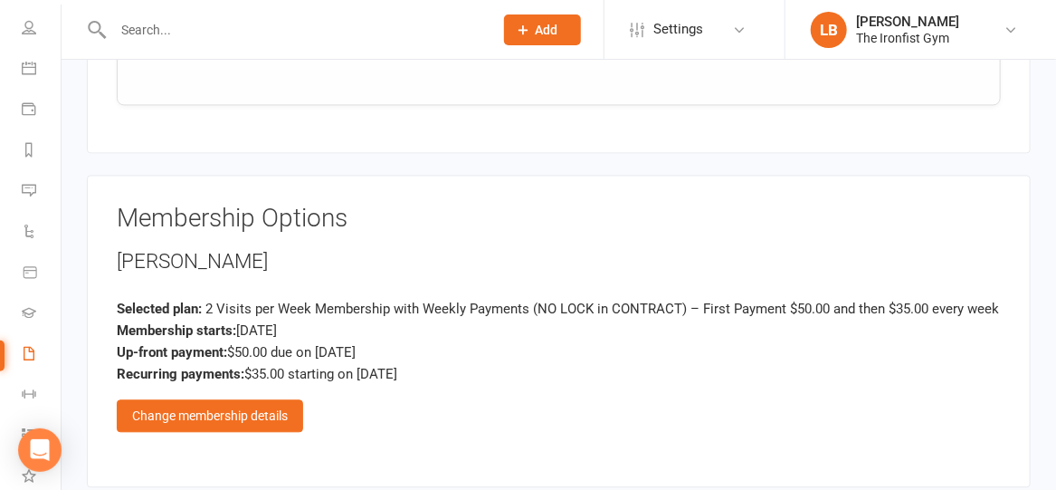
scroll to position [1495, 0]
click at [279, 406] on div "Change membership details" at bounding box center [210, 414] width 186 height 33
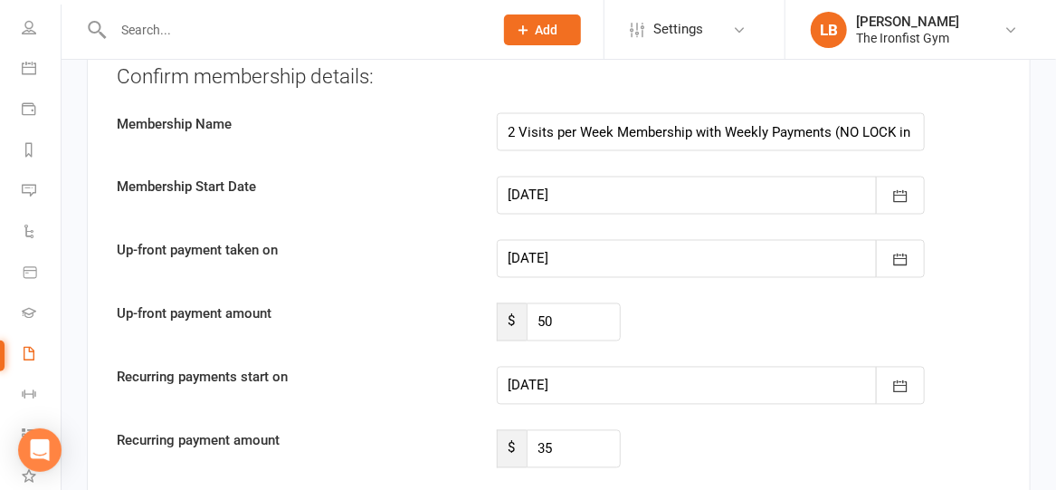
scroll to position [3948, 0]
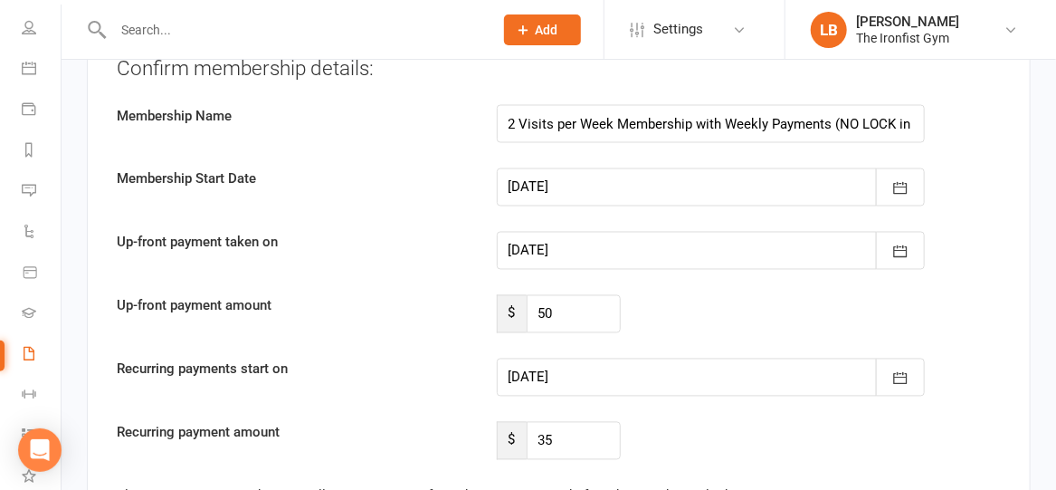
click at [607, 241] on div at bounding box center [711, 251] width 429 height 38
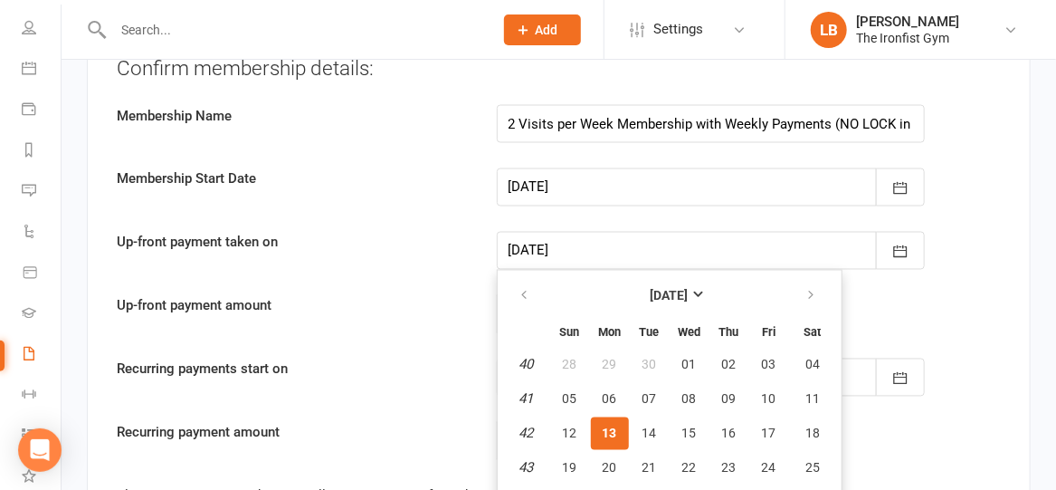
scroll to position [3998, 0]
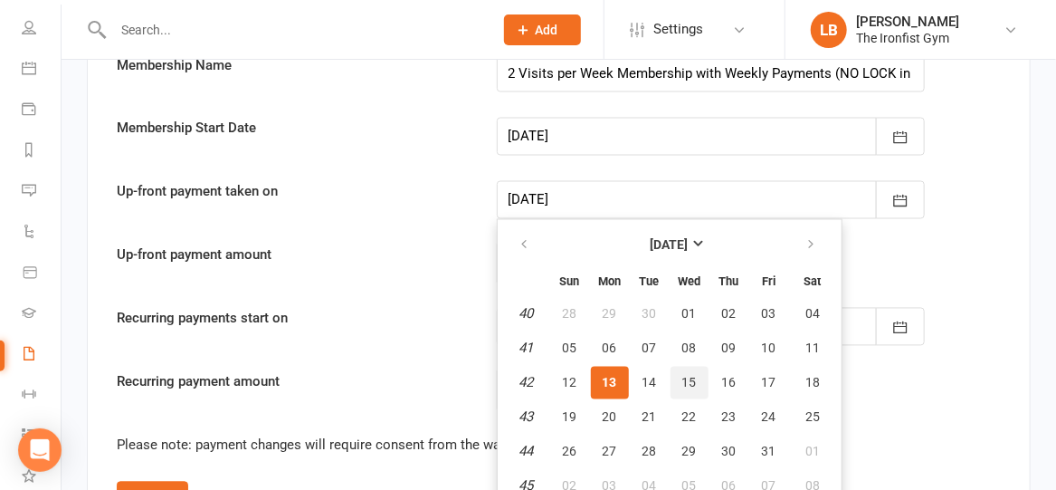
click at [689, 367] on button "15" at bounding box center [690, 383] width 38 height 33
type input "[DATE]"
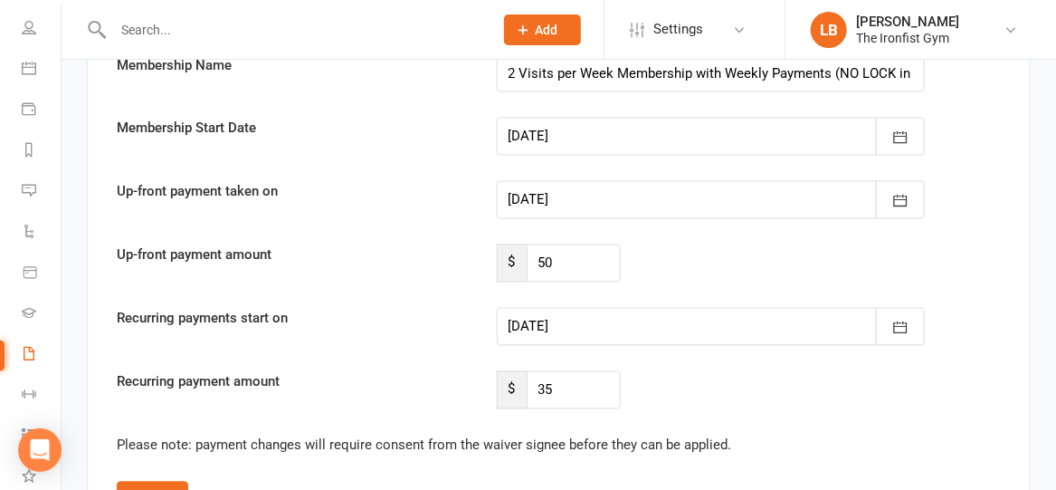
click at [624, 312] on div at bounding box center [711, 327] width 429 height 38
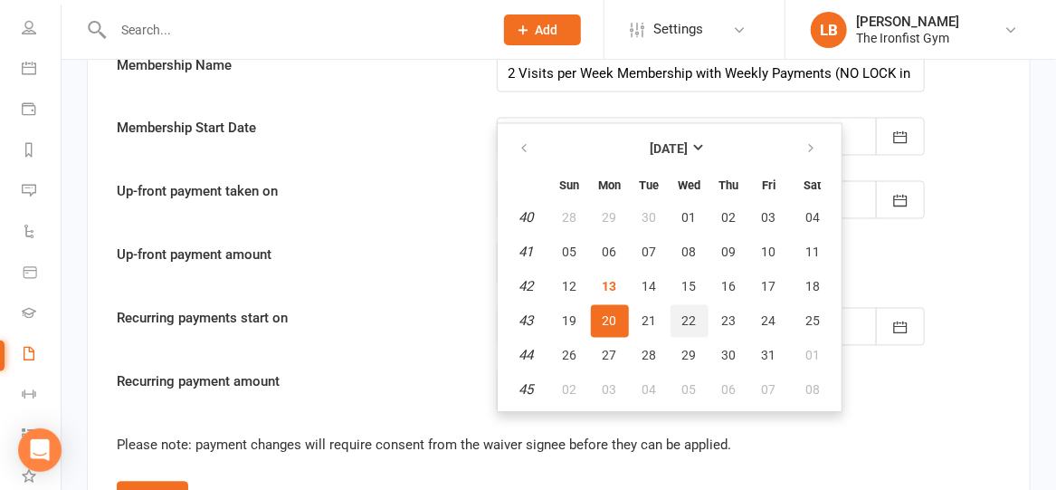
click at [690, 314] on span "22" at bounding box center [690, 321] width 14 height 14
type input "[DATE]"
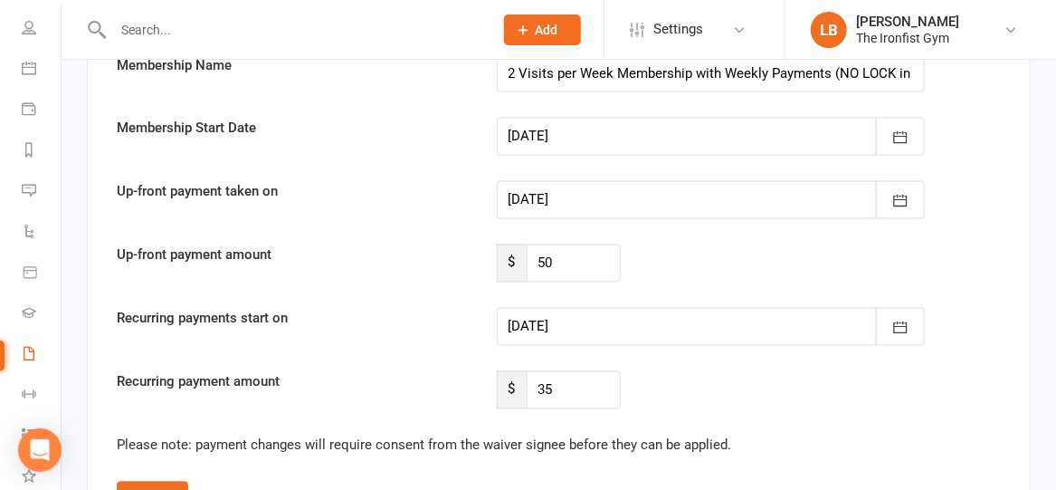
scroll to position [4170, 0]
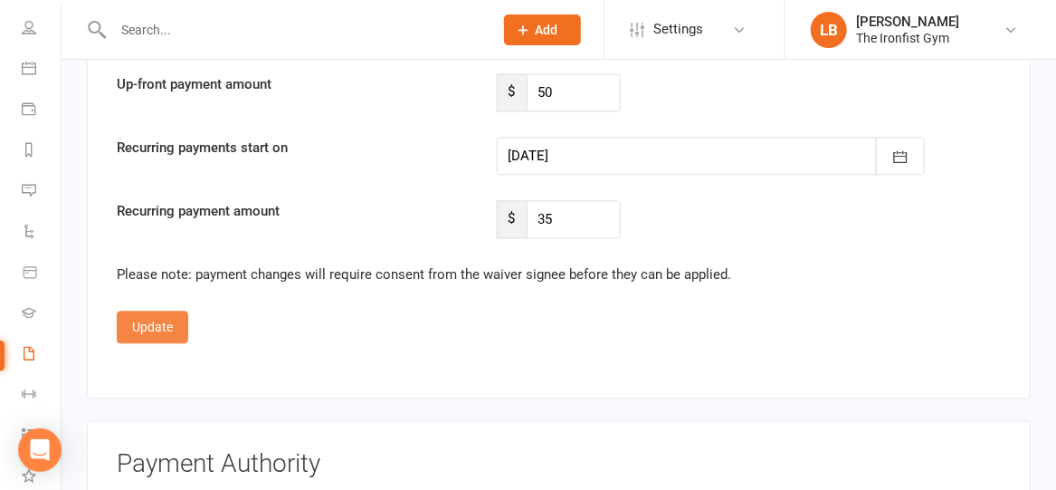
click at [162, 310] on button "Update" at bounding box center [153, 326] width 72 height 33
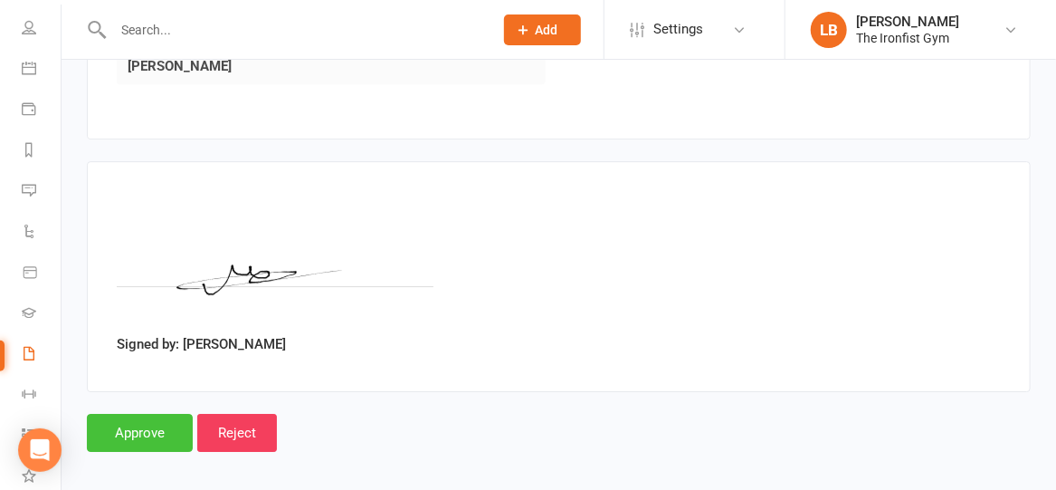
click at [122, 415] on input "Approve" at bounding box center [140, 433] width 106 height 38
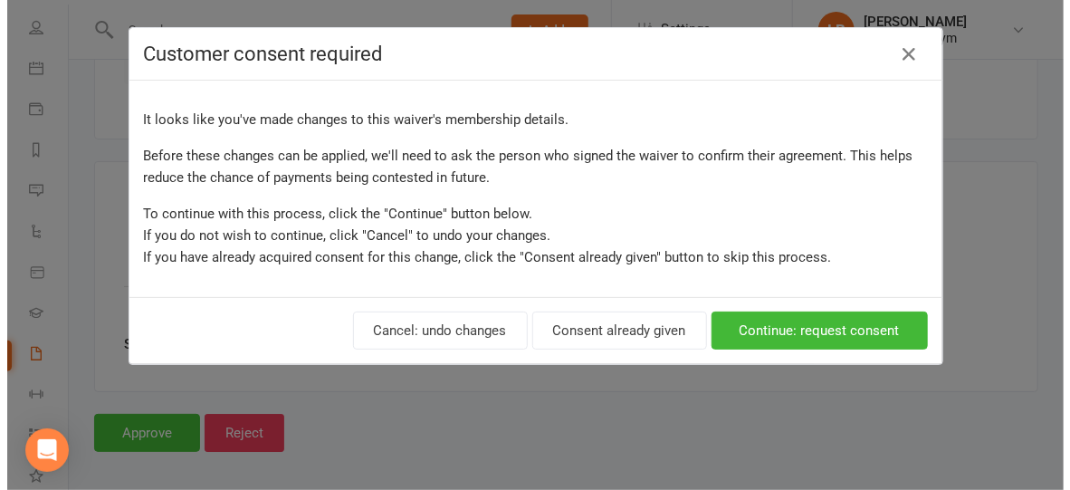
scroll to position [2239, 0]
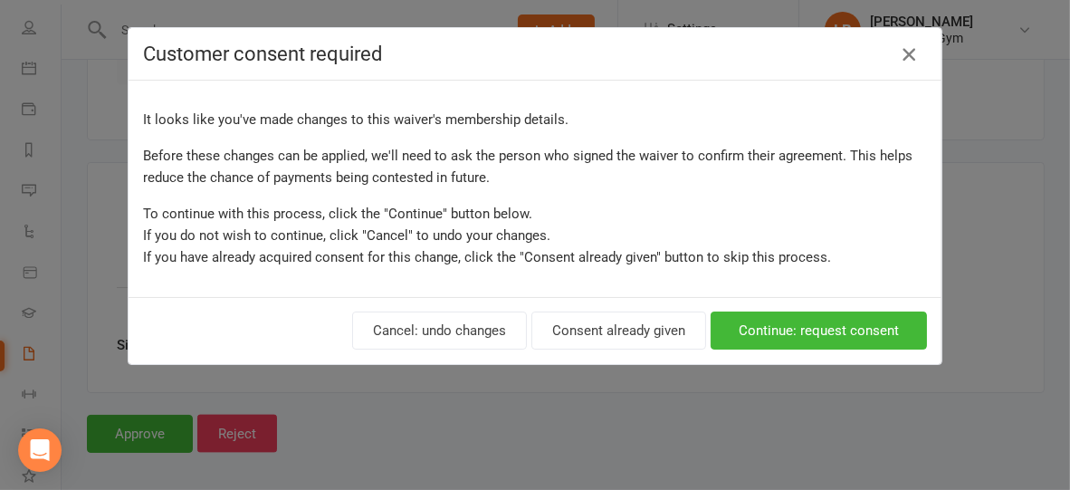
click at [898, 59] on icon "button" at bounding box center [909, 54] width 22 height 22
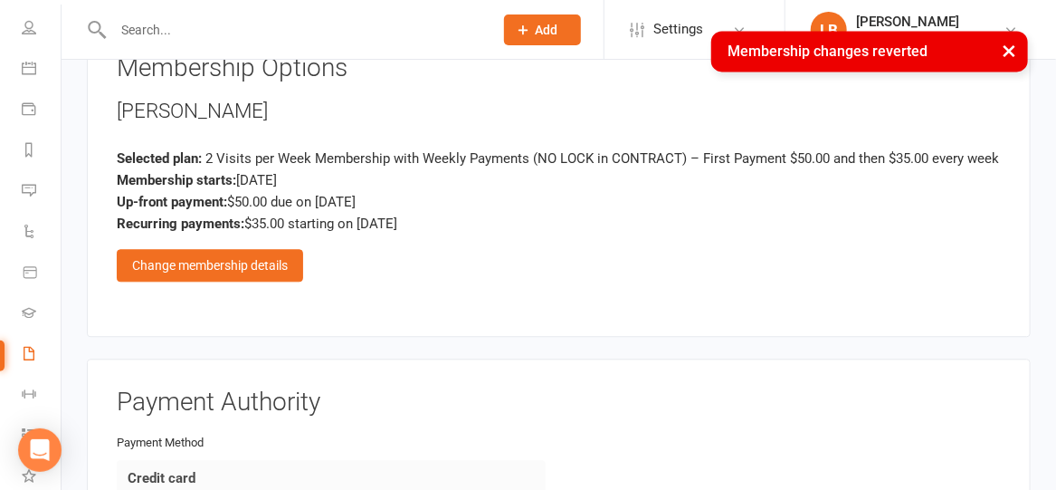
scroll to position [1635, 0]
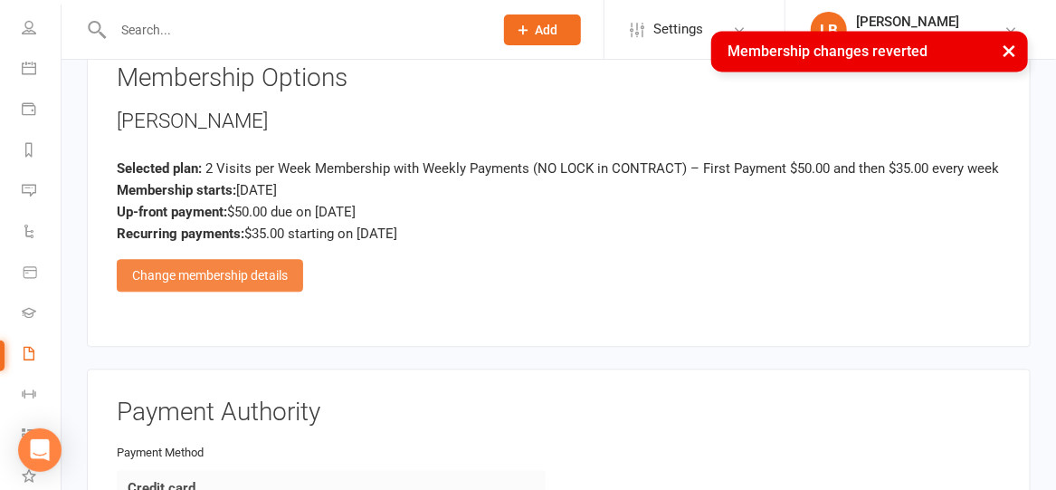
click at [262, 259] on div "Change membership details" at bounding box center [210, 275] width 186 height 33
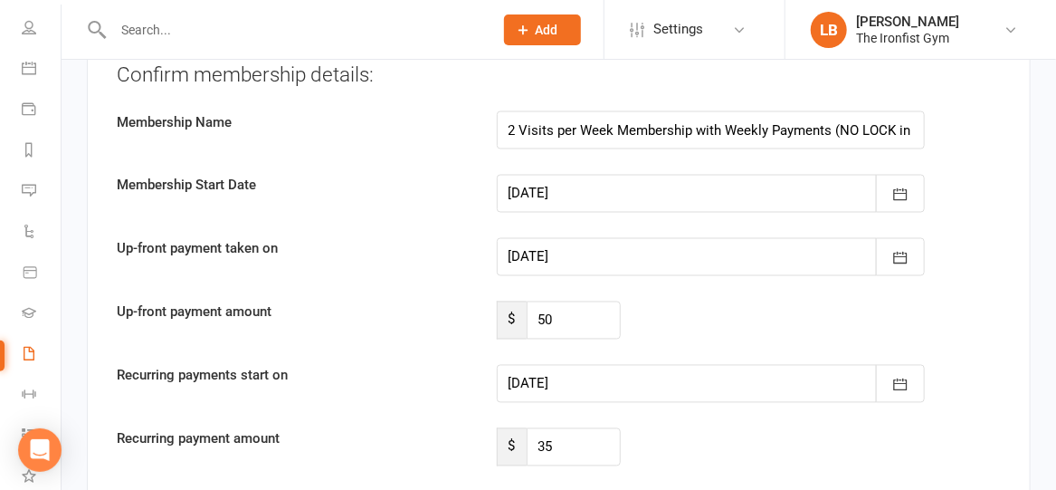
scroll to position [3940, 0]
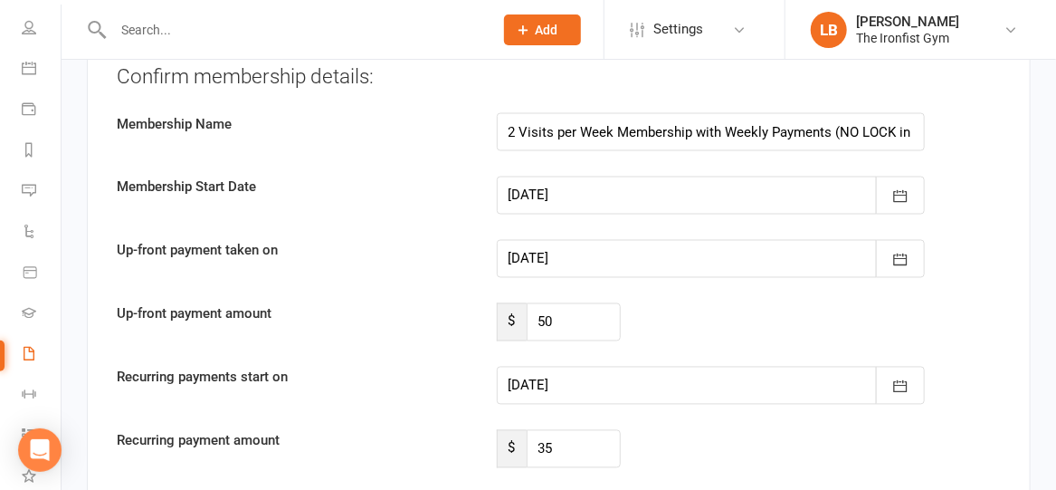
click at [623, 240] on div at bounding box center [711, 259] width 429 height 38
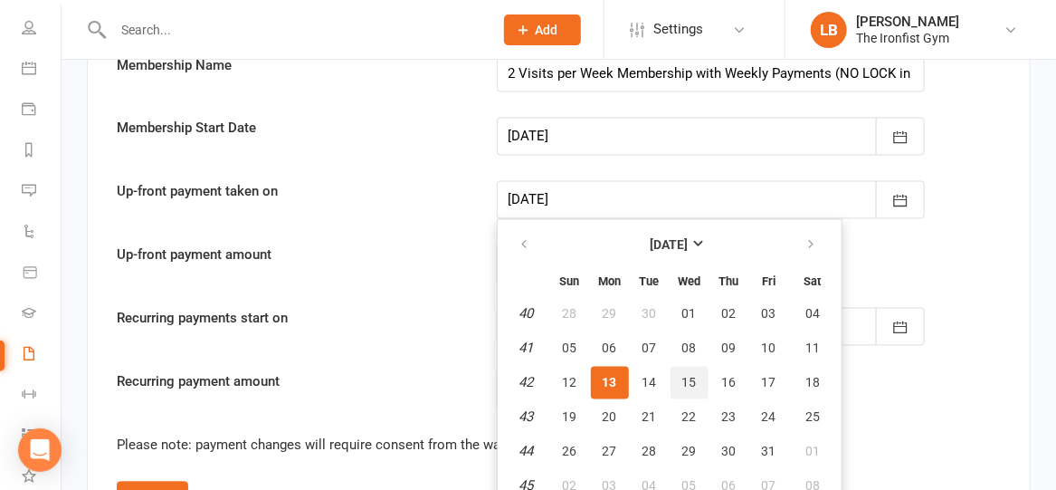
click at [690, 376] on span "15" at bounding box center [690, 383] width 14 height 14
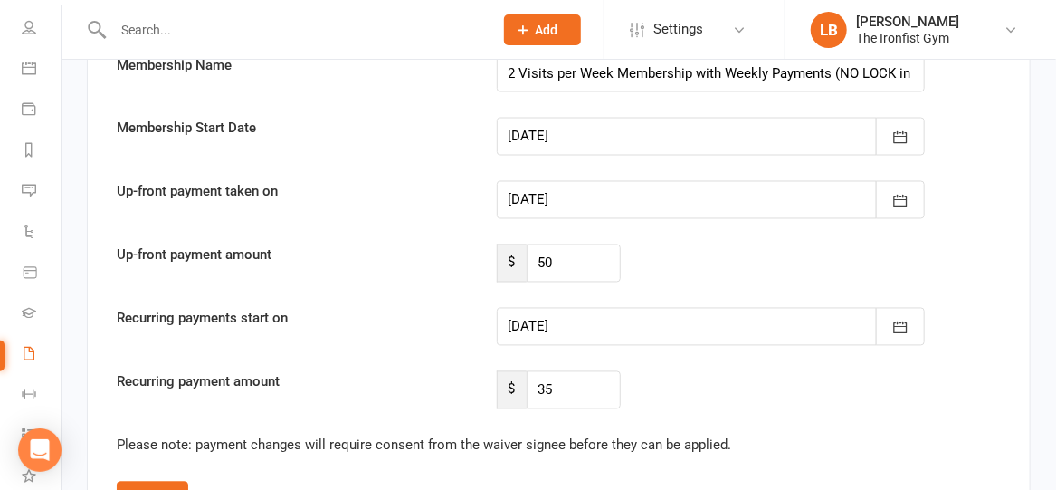
type input "[DATE]"
click at [666, 316] on div at bounding box center [711, 327] width 429 height 38
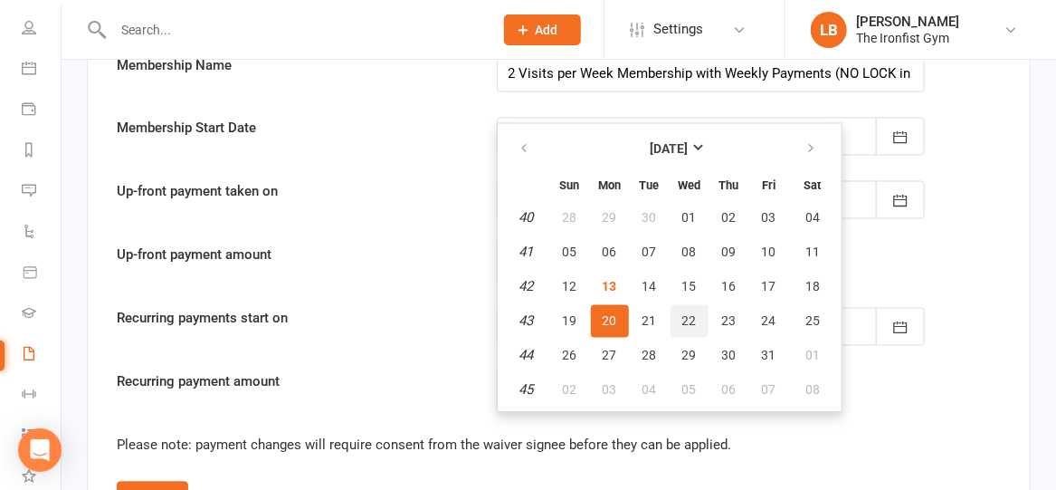
click at [695, 306] on button "22" at bounding box center [690, 321] width 38 height 33
type input "[DATE]"
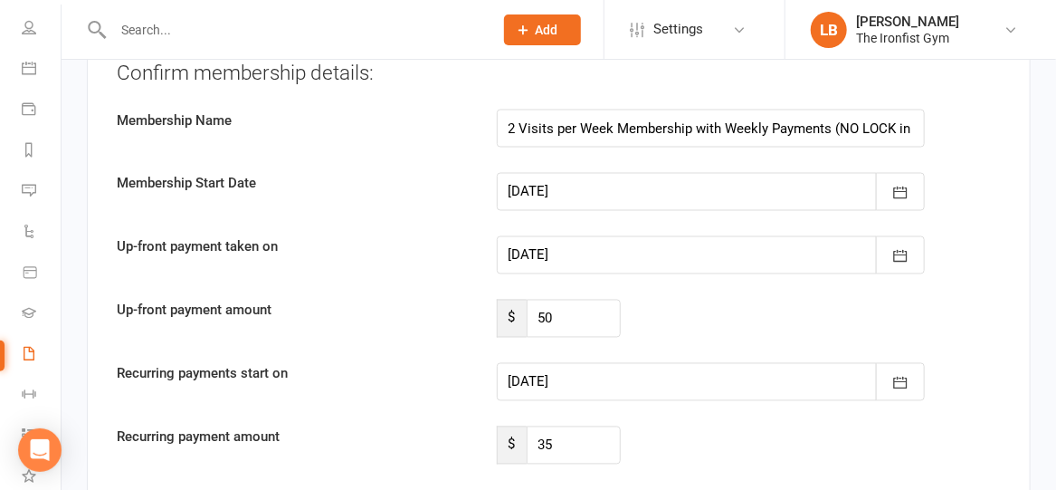
scroll to position [3964, 0]
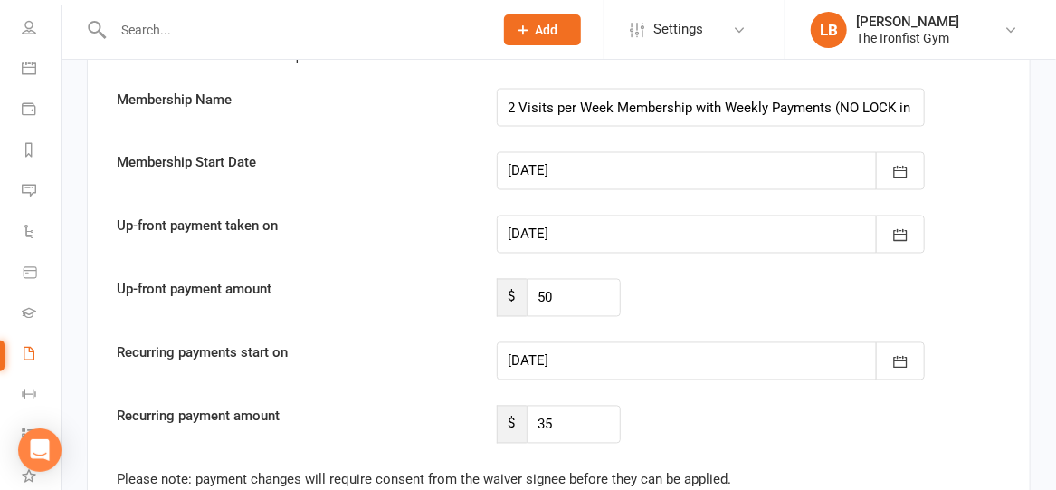
click at [725, 224] on div at bounding box center [711, 234] width 429 height 38
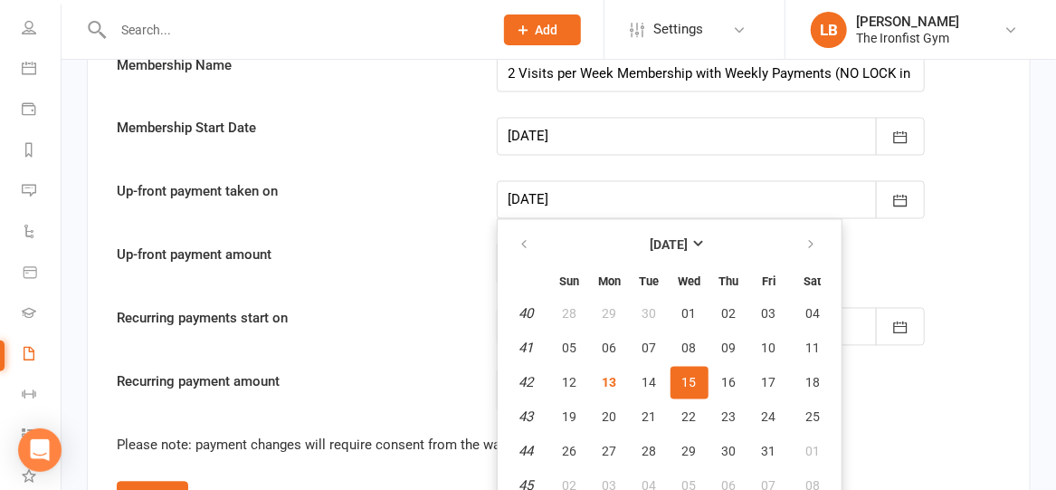
click at [683, 376] on span "15" at bounding box center [690, 383] width 14 height 14
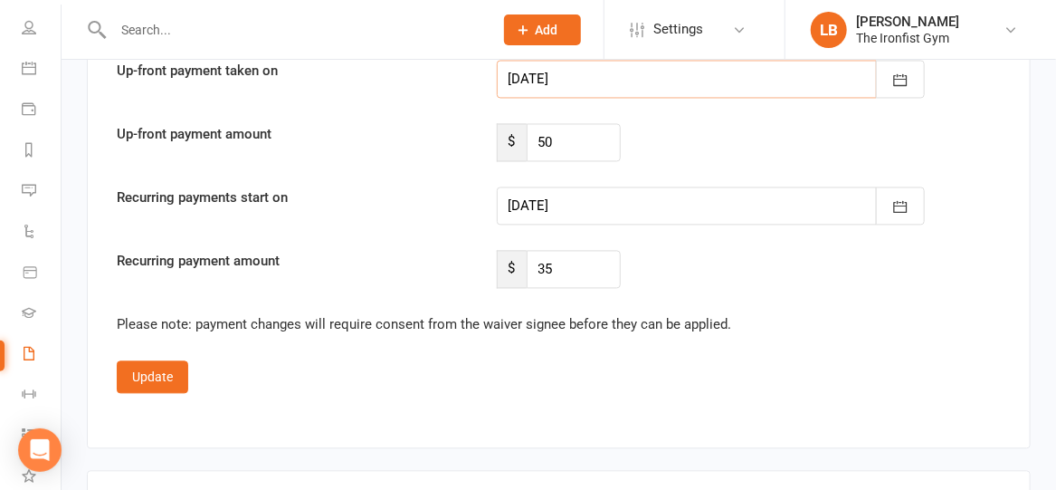
scroll to position [4120, 0]
click at [167, 362] on button "Update" at bounding box center [153, 376] width 72 height 33
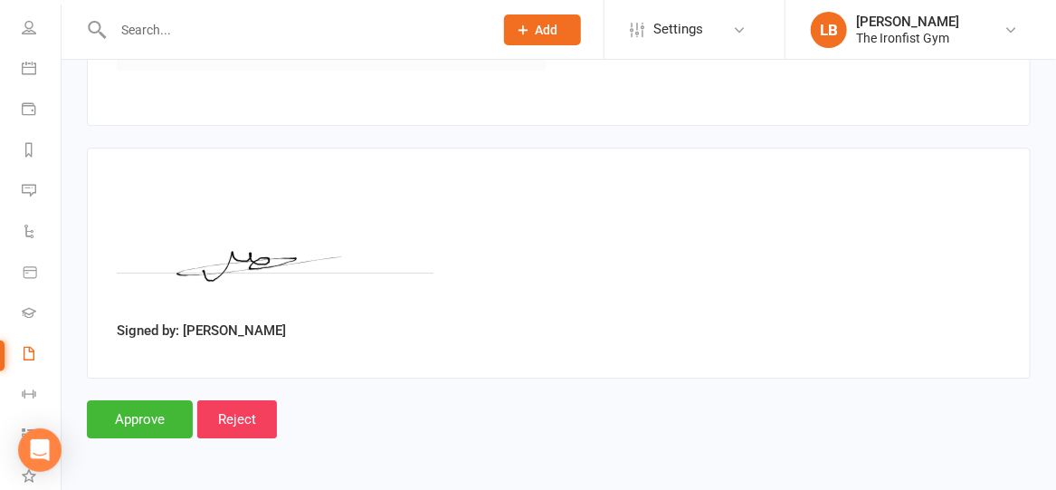
scroll to position [2237, 0]
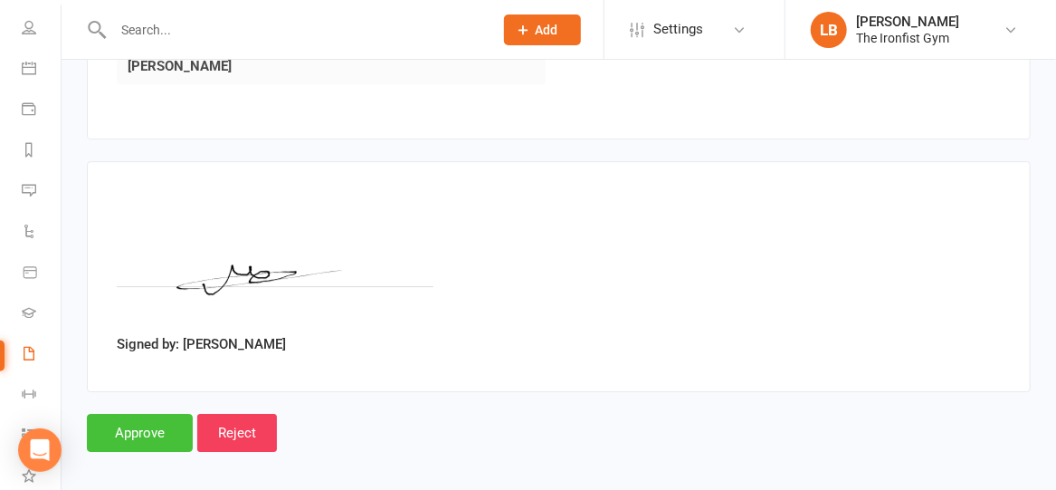
click at [123, 420] on input "Approve" at bounding box center [140, 433] width 106 height 38
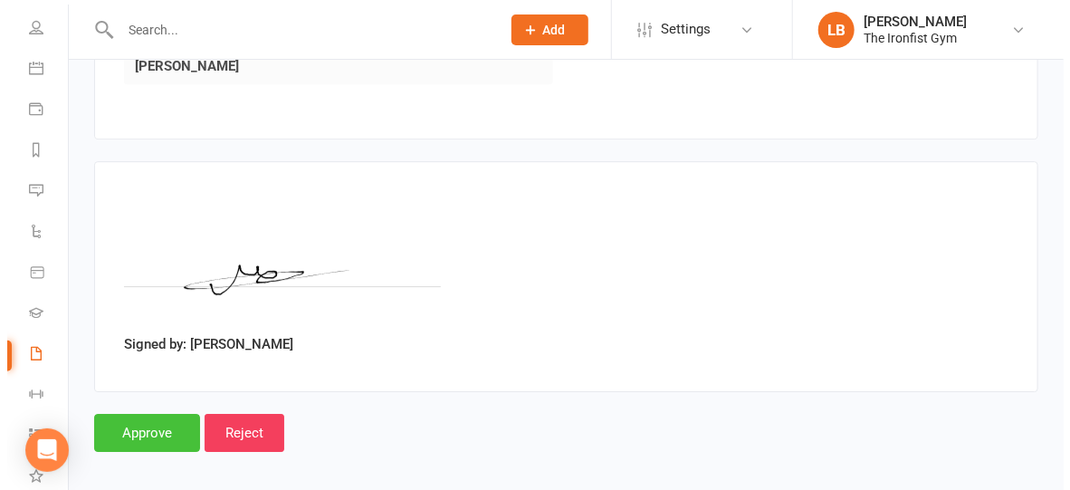
scroll to position [2239, 0]
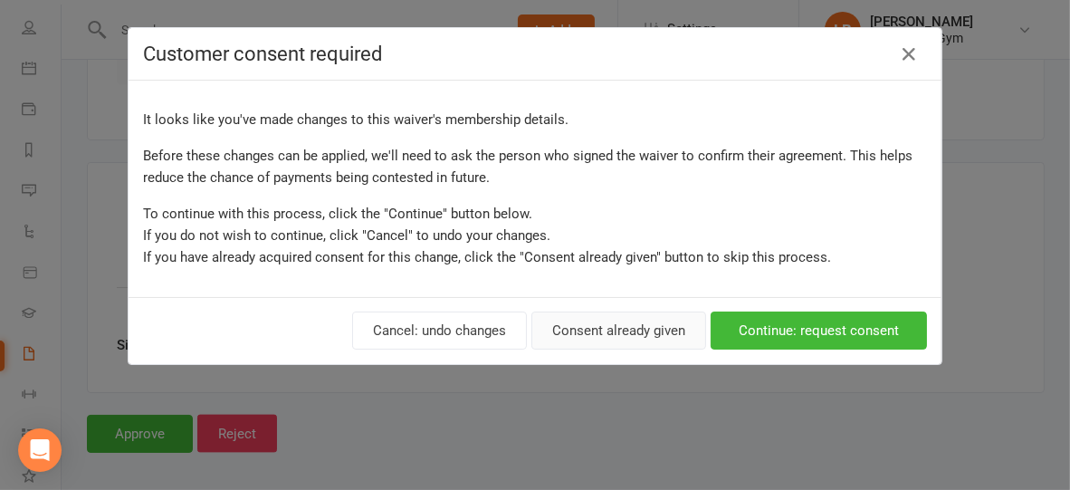
click at [563, 331] on button "Consent already given" at bounding box center [618, 330] width 175 height 38
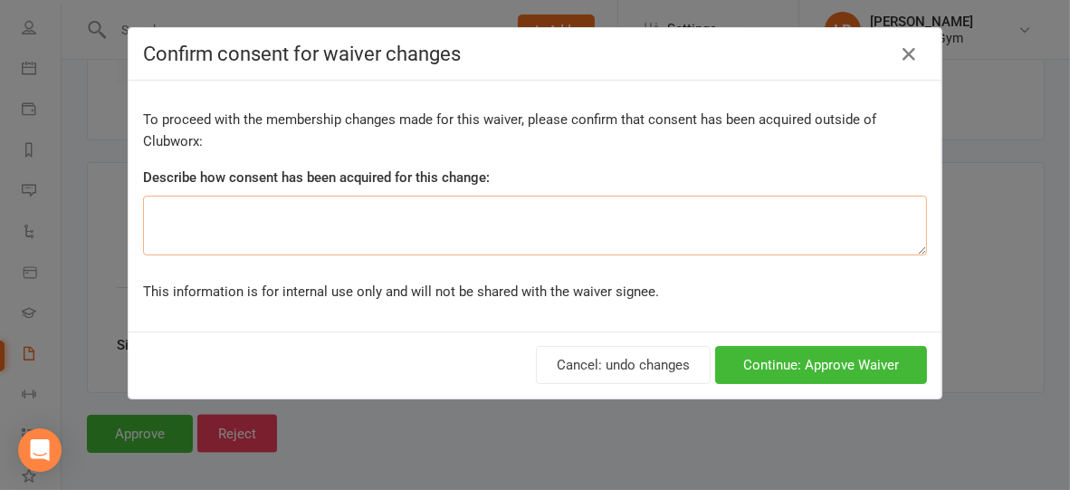
click at [519, 219] on textarea at bounding box center [535, 226] width 784 height 60
type textarea "Noted in the Agreement"
click at [763, 366] on button "Continue: Approve Waiver" at bounding box center [821, 365] width 212 height 38
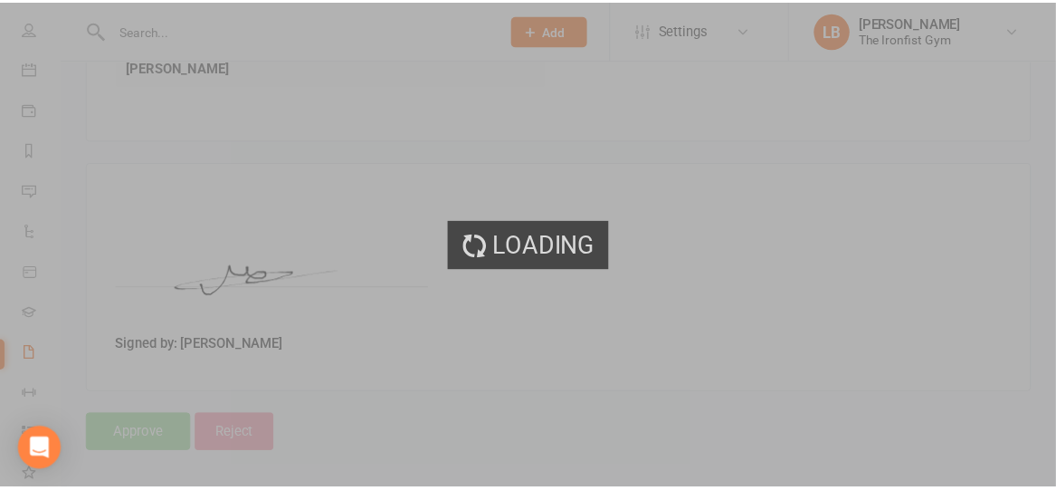
scroll to position [2237, 0]
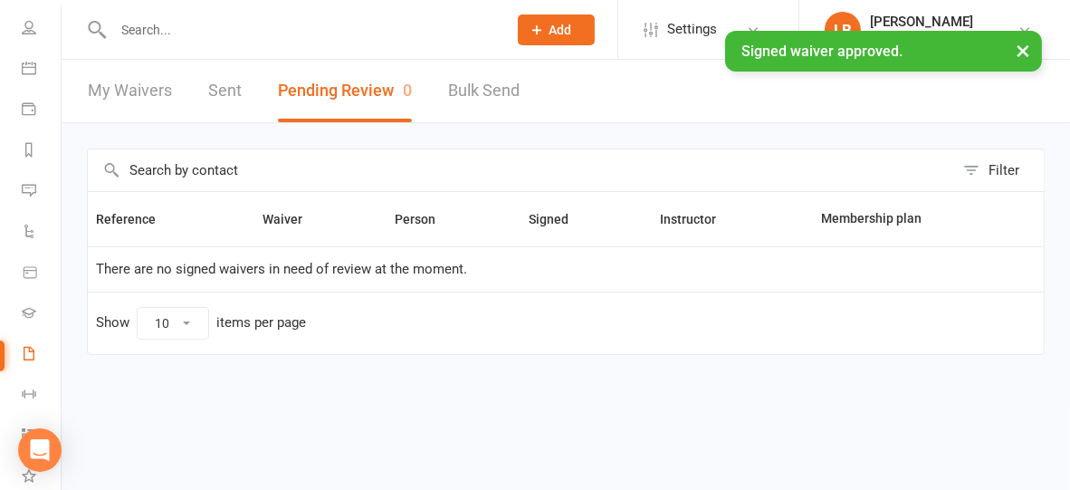
click at [272, 26] on input "text" at bounding box center [301, 29] width 387 height 25
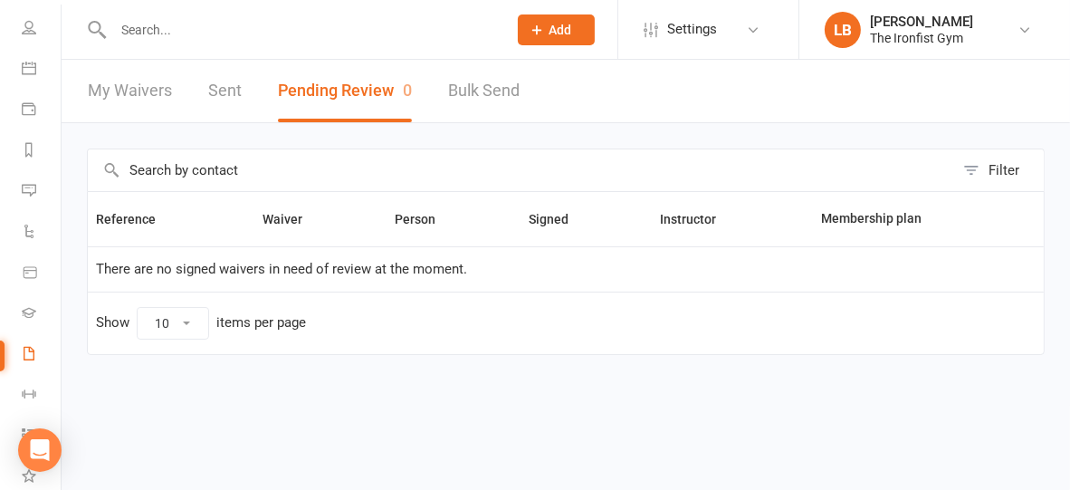
click at [281, 28] on input "text" at bounding box center [301, 29] width 387 height 25
paste input "[PERSON_NAME]"
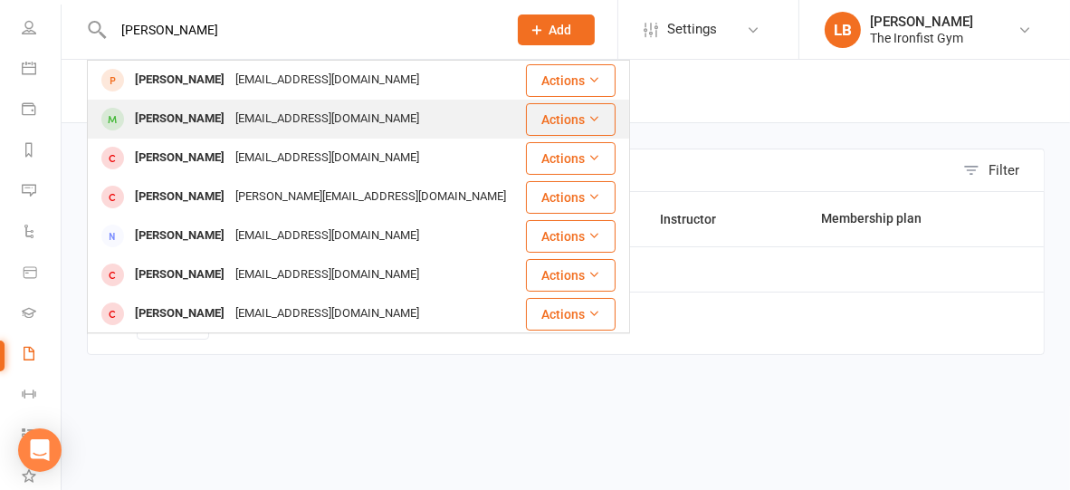
type input "[PERSON_NAME]"
click at [270, 119] on div "[EMAIL_ADDRESS][DOMAIN_NAME]" at bounding box center [327, 119] width 195 height 26
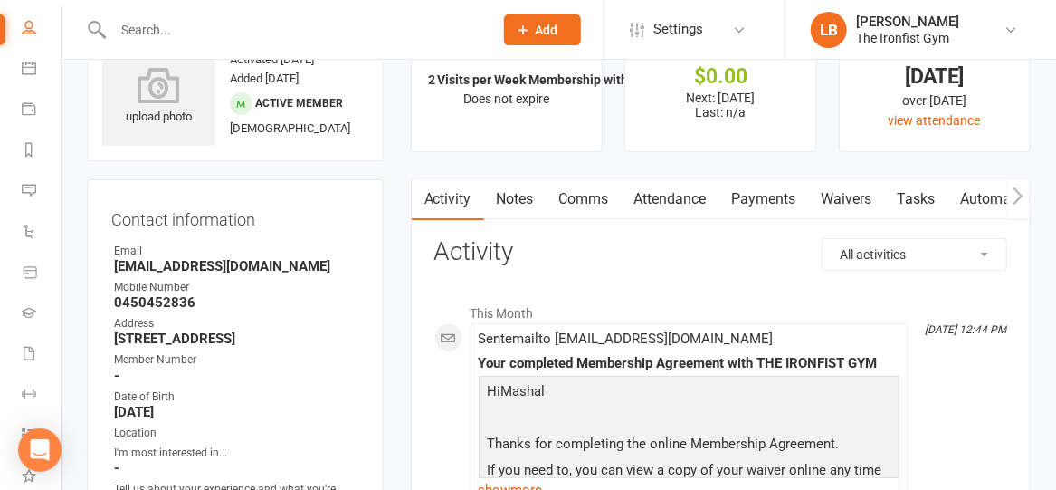
scroll to position [56, 0]
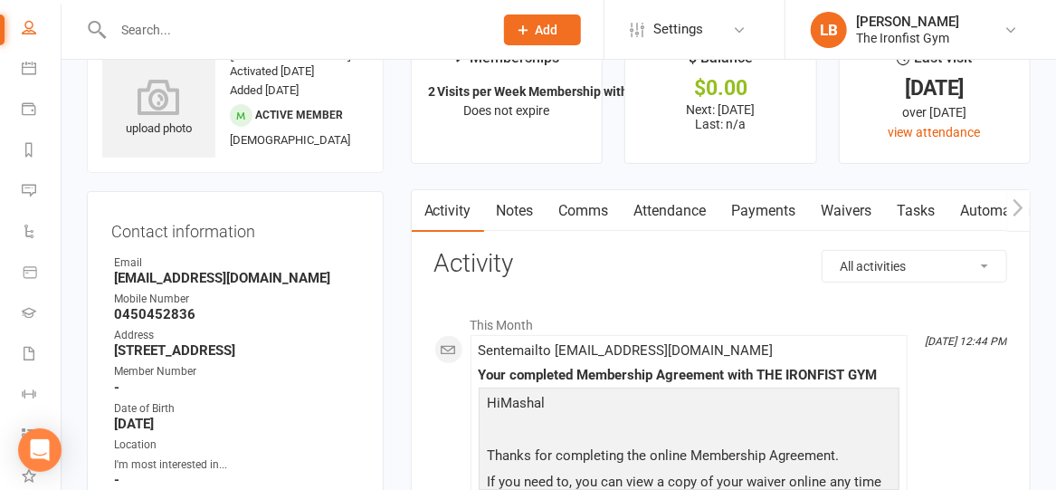
click at [571, 212] on link "Comms" at bounding box center [584, 211] width 75 height 42
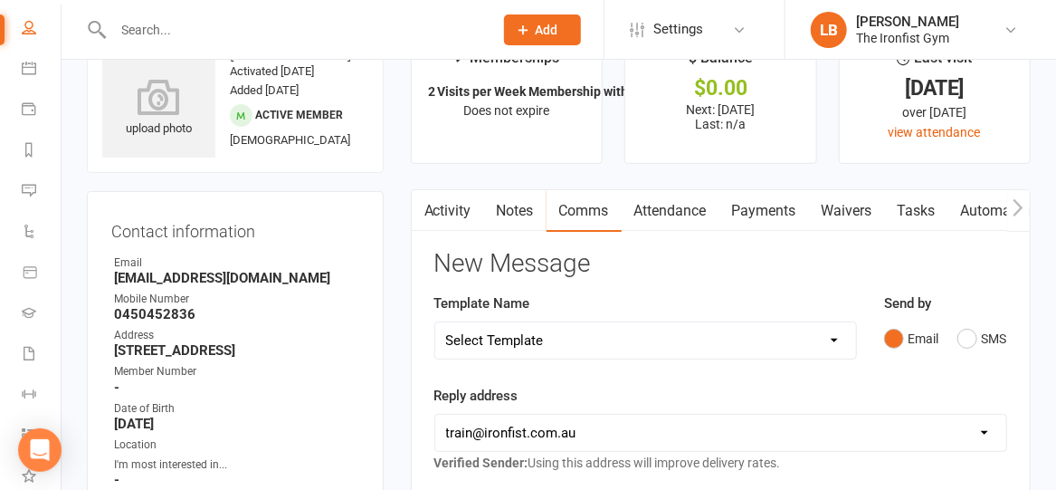
click at [731, 345] on select "Select Template [SMS] Grading Fee owing [SMS] Balance Owing - Catch up [SMS] Ex…" at bounding box center [645, 340] width 421 height 36
select select "16"
click at [435, 322] on select "Select Template [SMS] Grading Fee owing [SMS] Balance Owing - Catch up [SMS] Ex…" at bounding box center [645, 340] width 421 height 36
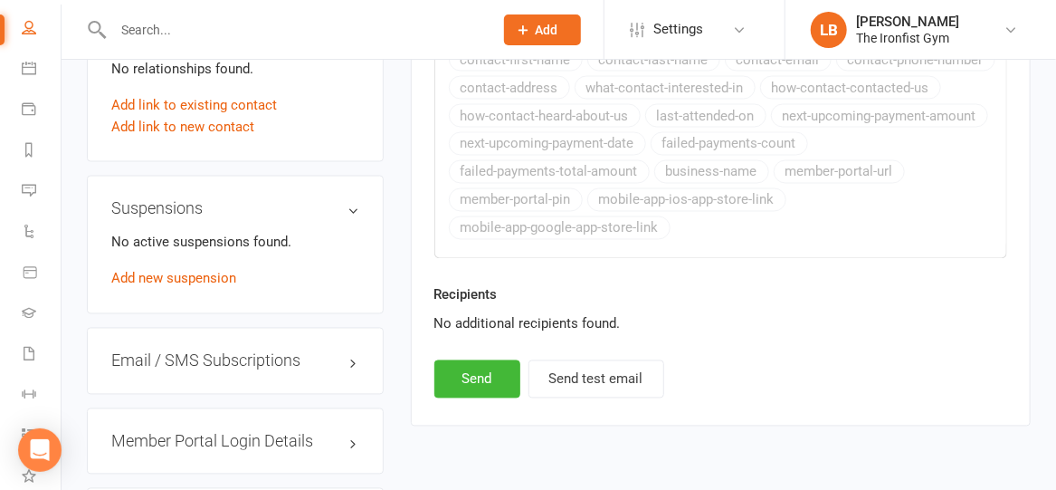
scroll to position [1285, 0]
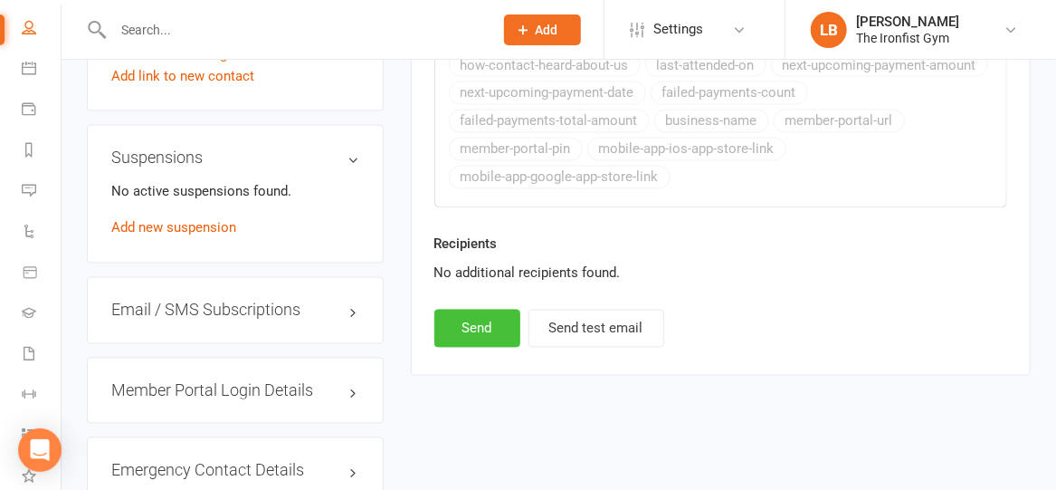
click at [465, 315] on button "Send" at bounding box center [478, 329] width 86 height 38
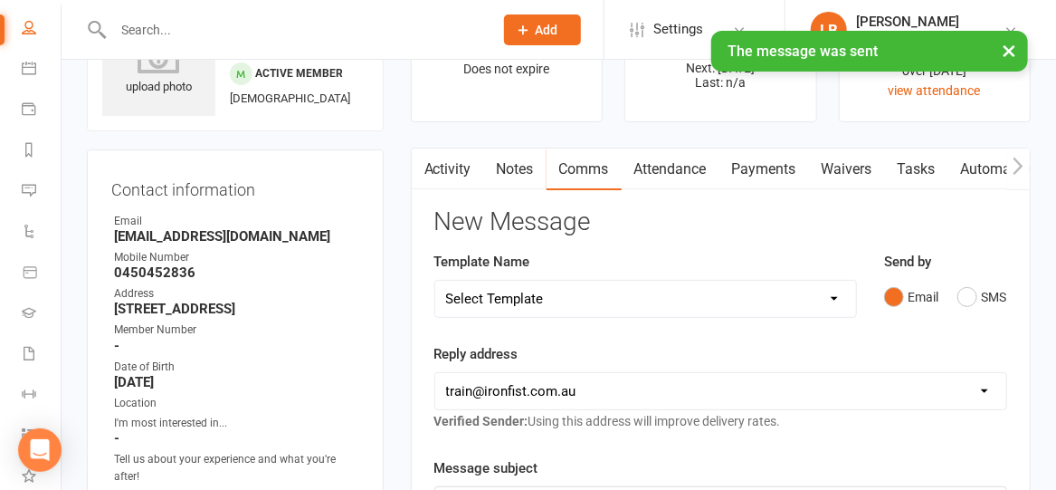
scroll to position [95, 0]
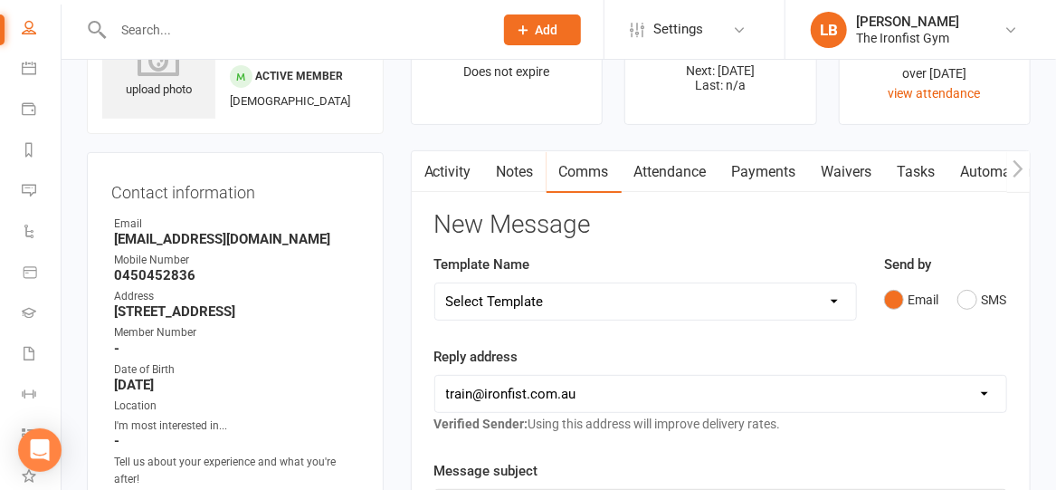
click at [576, 304] on select "Select Template [SMS] Grading Fee owing [SMS] Balance Owing - Catch up [SMS] Ex…" at bounding box center [645, 301] width 421 height 36
select select "17"
click at [435, 283] on select "Select Template [SMS] Grading Fee owing [SMS] Balance Owing - Catch up [SMS] Ex…" at bounding box center [645, 301] width 421 height 36
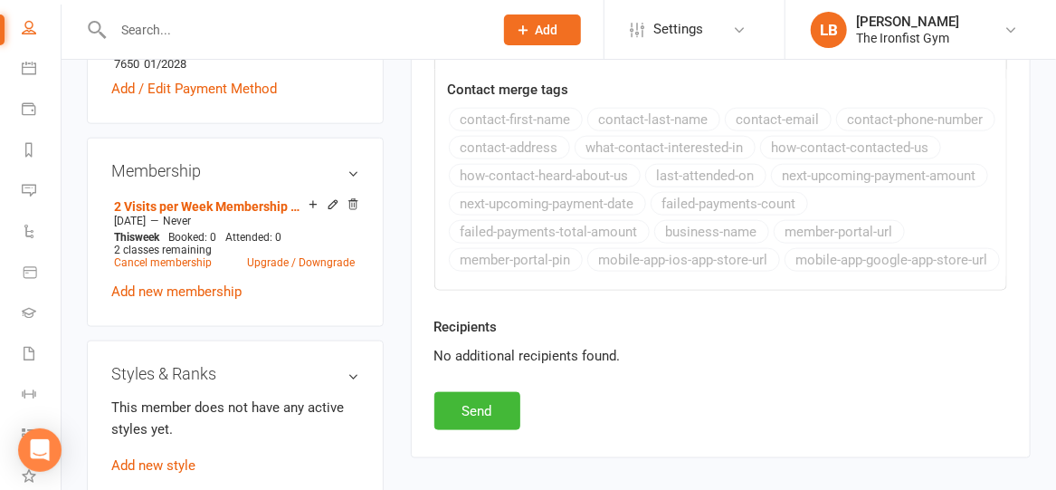
scroll to position [722, 0]
click at [462, 400] on button "Send" at bounding box center [478, 411] width 86 height 38
select select
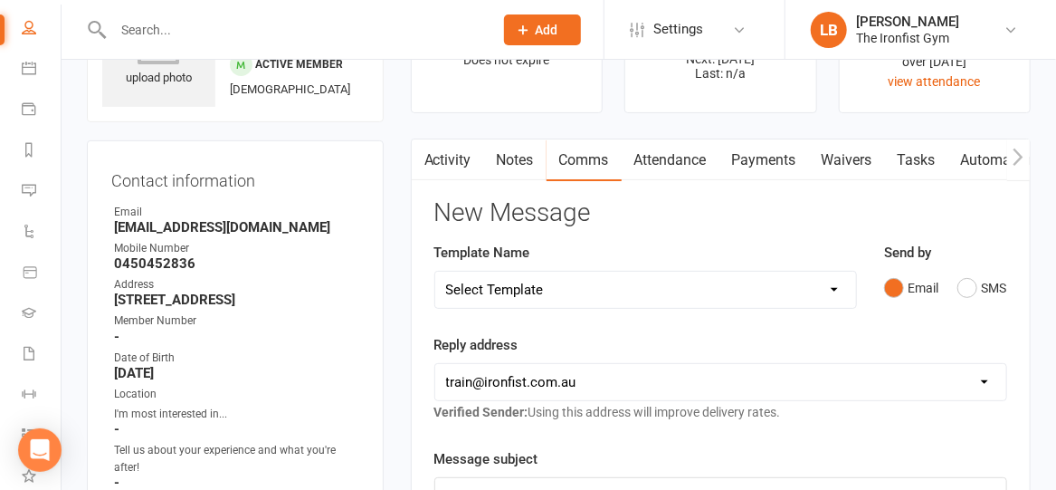
scroll to position [0, 0]
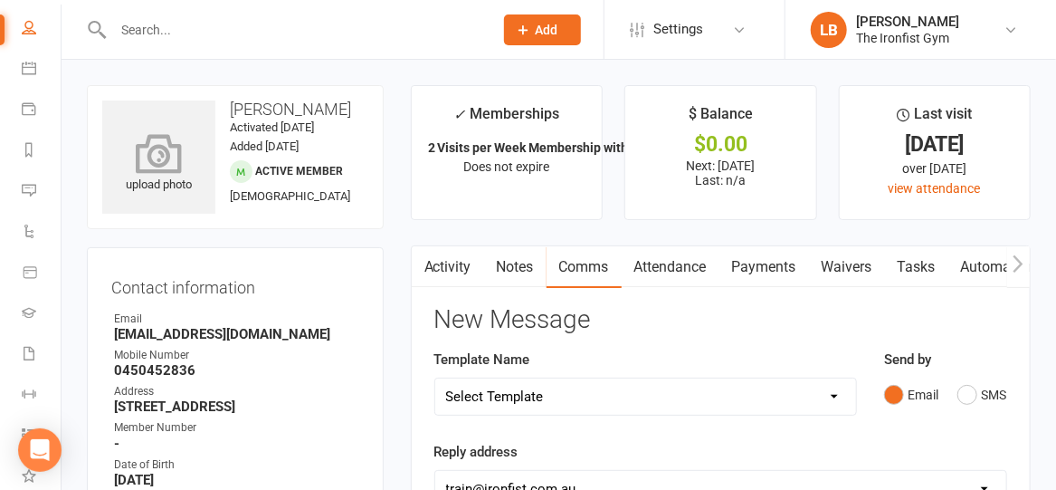
click at [139, 167] on icon at bounding box center [159, 153] width 125 height 40
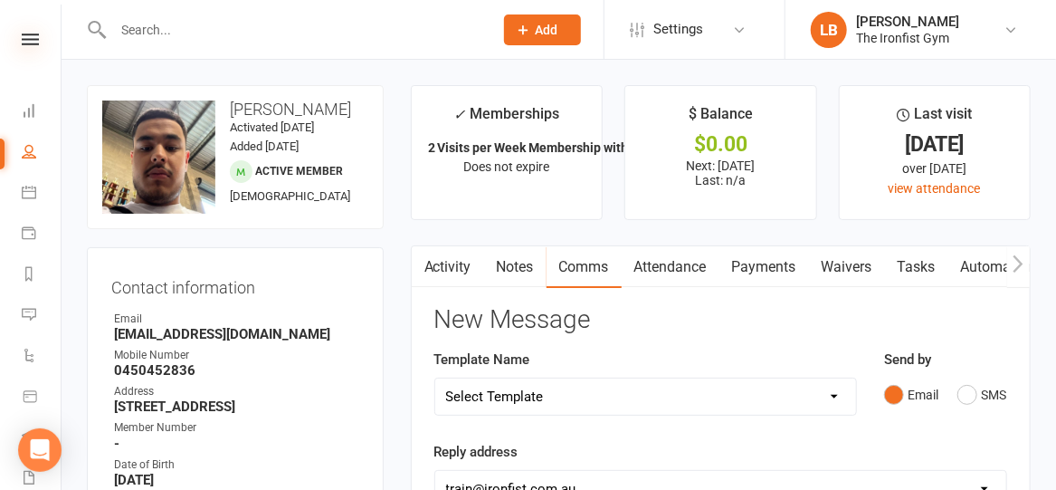
click at [22, 39] on icon at bounding box center [30, 39] width 17 height 12
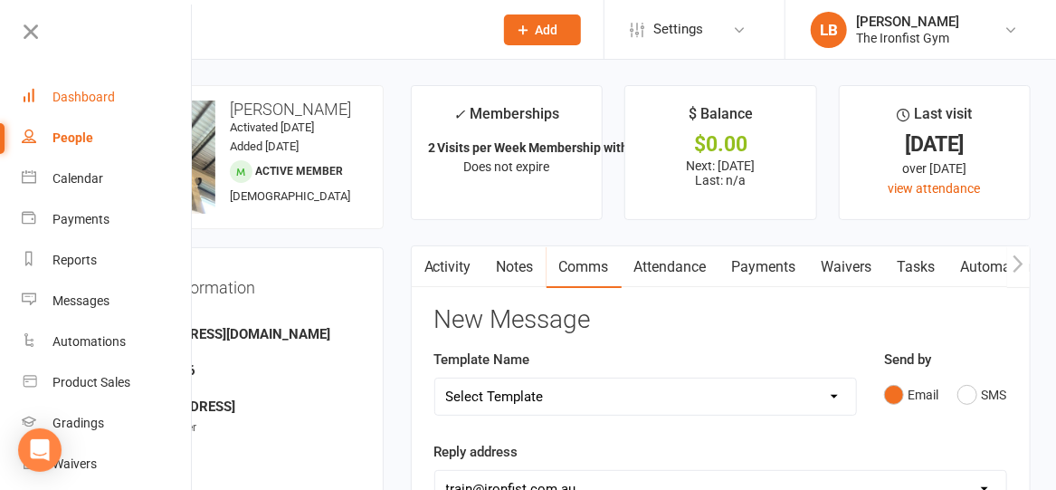
click at [68, 95] on div "Dashboard" at bounding box center [84, 97] width 62 height 14
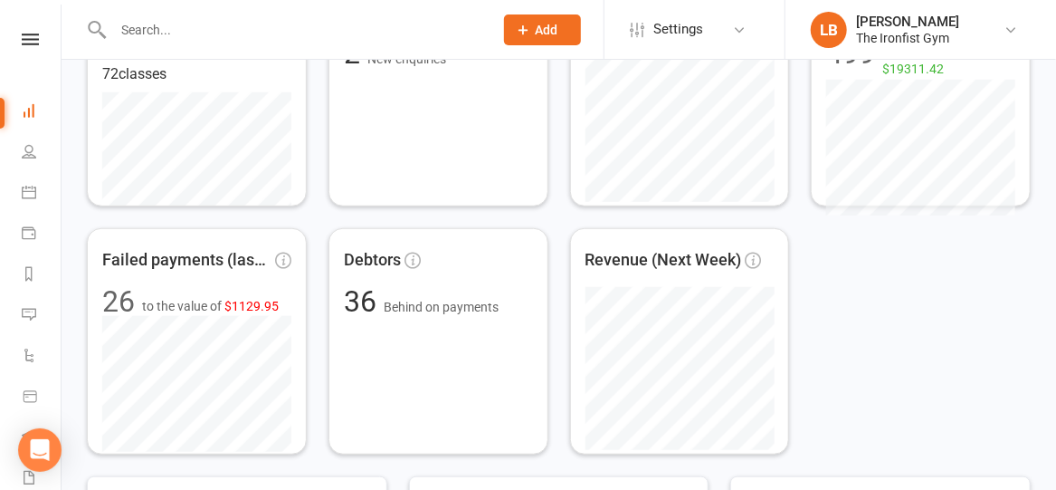
scroll to position [418, 0]
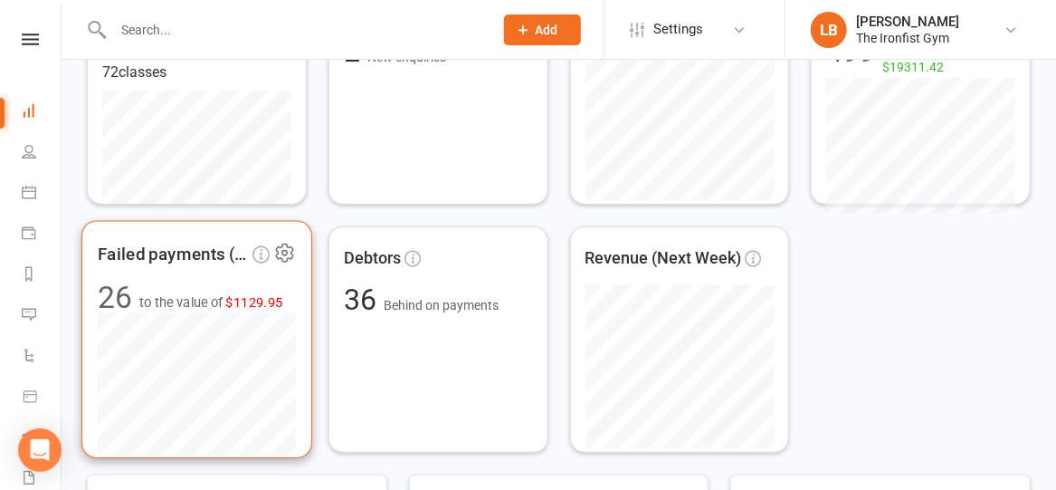
click at [246, 299] on span "$1129.95" at bounding box center [254, 301] width 57 height 15
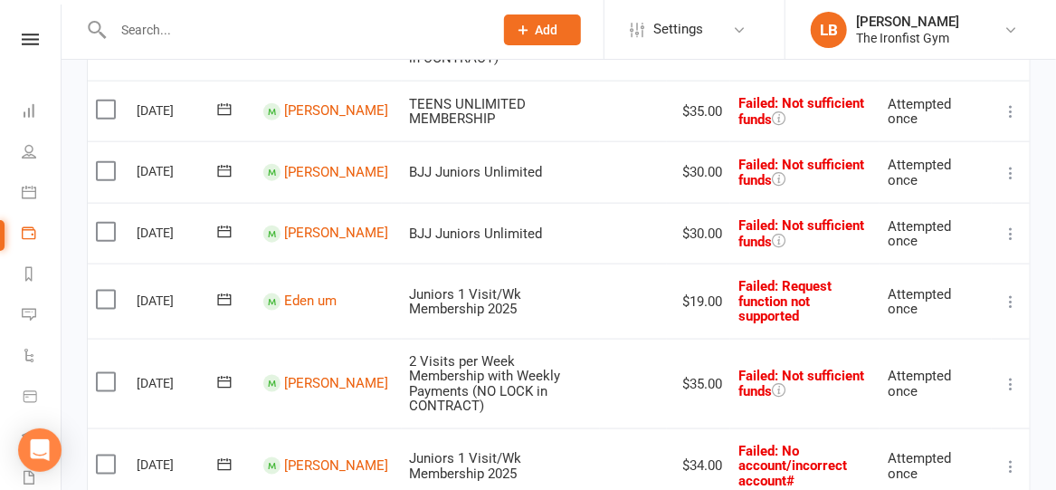
scroll to position [789, 0]
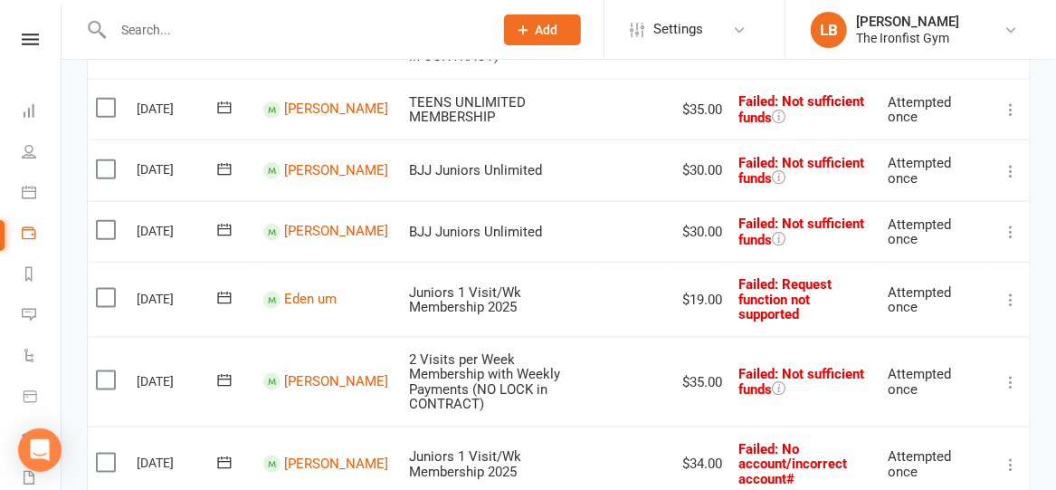
click at [1011, 223] on icon at bounding box center [1011, 232] width 18 height 18
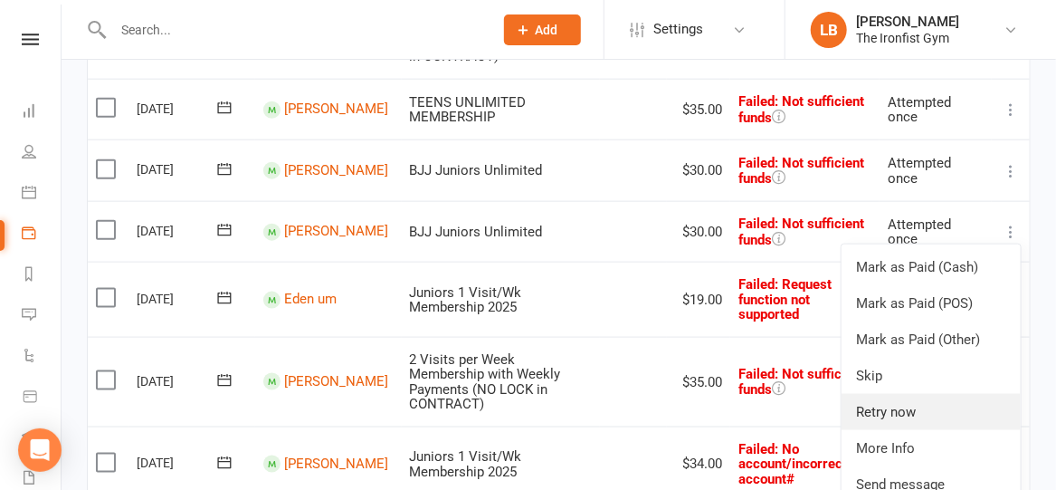
click at [914, 394] on link "Retry now" at bounding box center [931, 412] width 179 height 36
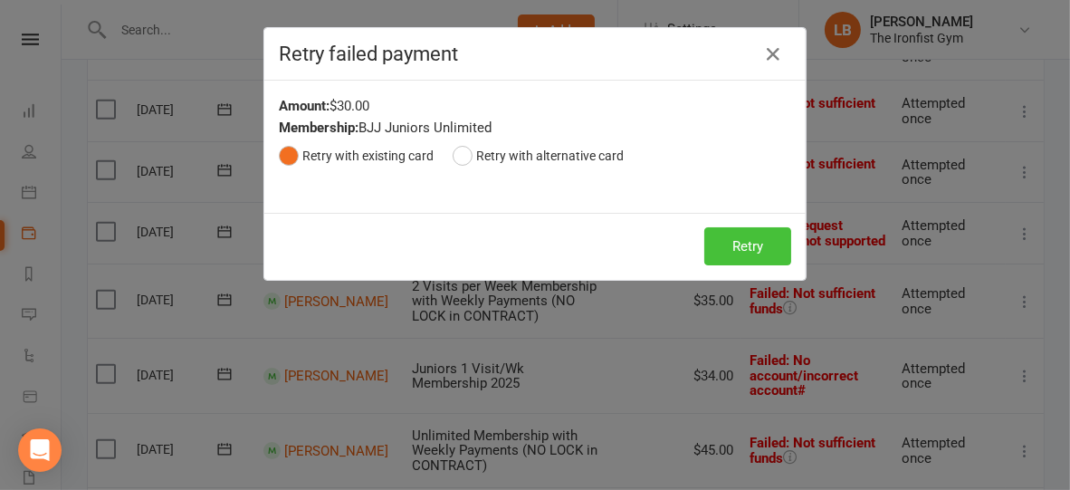
click at [730, 245] on button "Retry" at bounding box center [747, 246] width 87 height 38
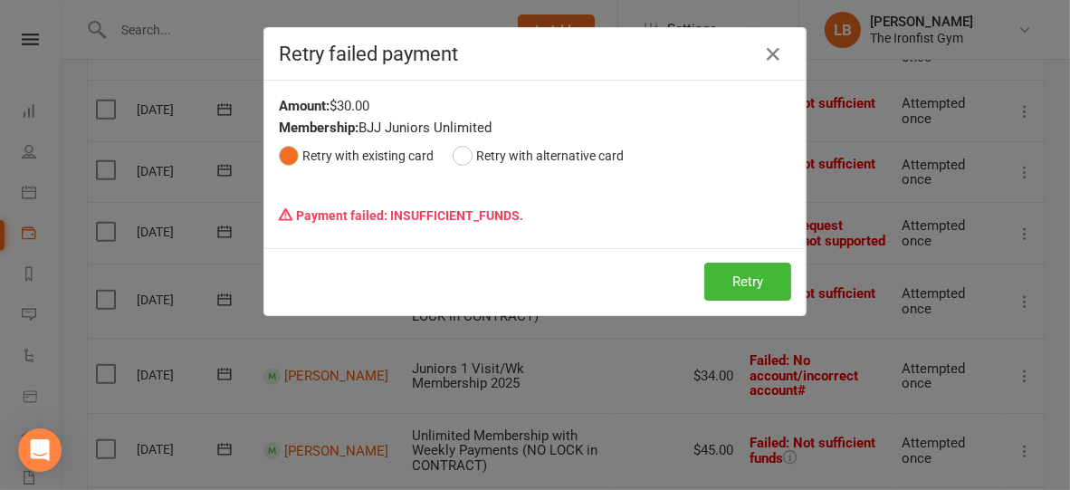
click at [769, 33] on div "Retry failed payment" at bounding box center [534, 54] width 541 height 53
click at [764, 53] on icon "button" at bounding box center [773, 54] width 22 height 22
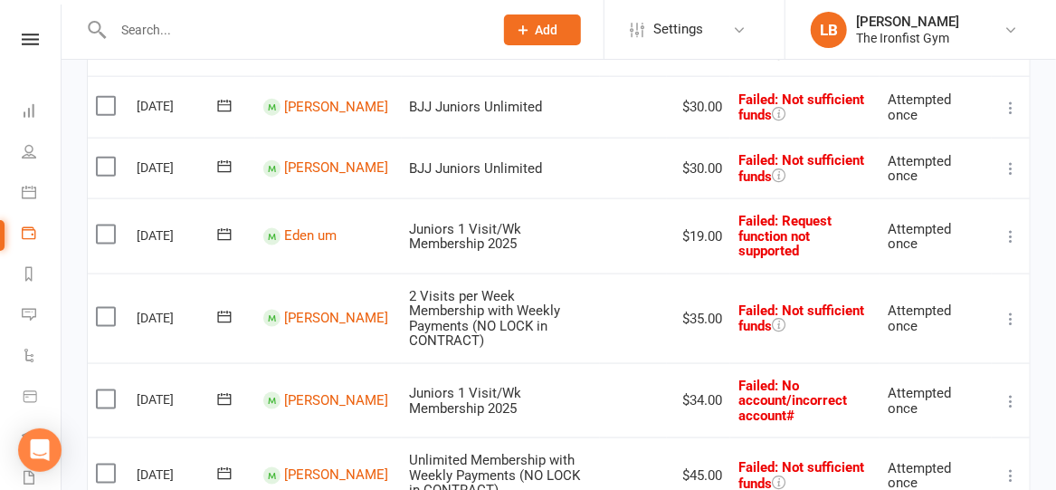
scroll to position [0, 0]
